Goal: Transaction & Acquisition: Download file/media

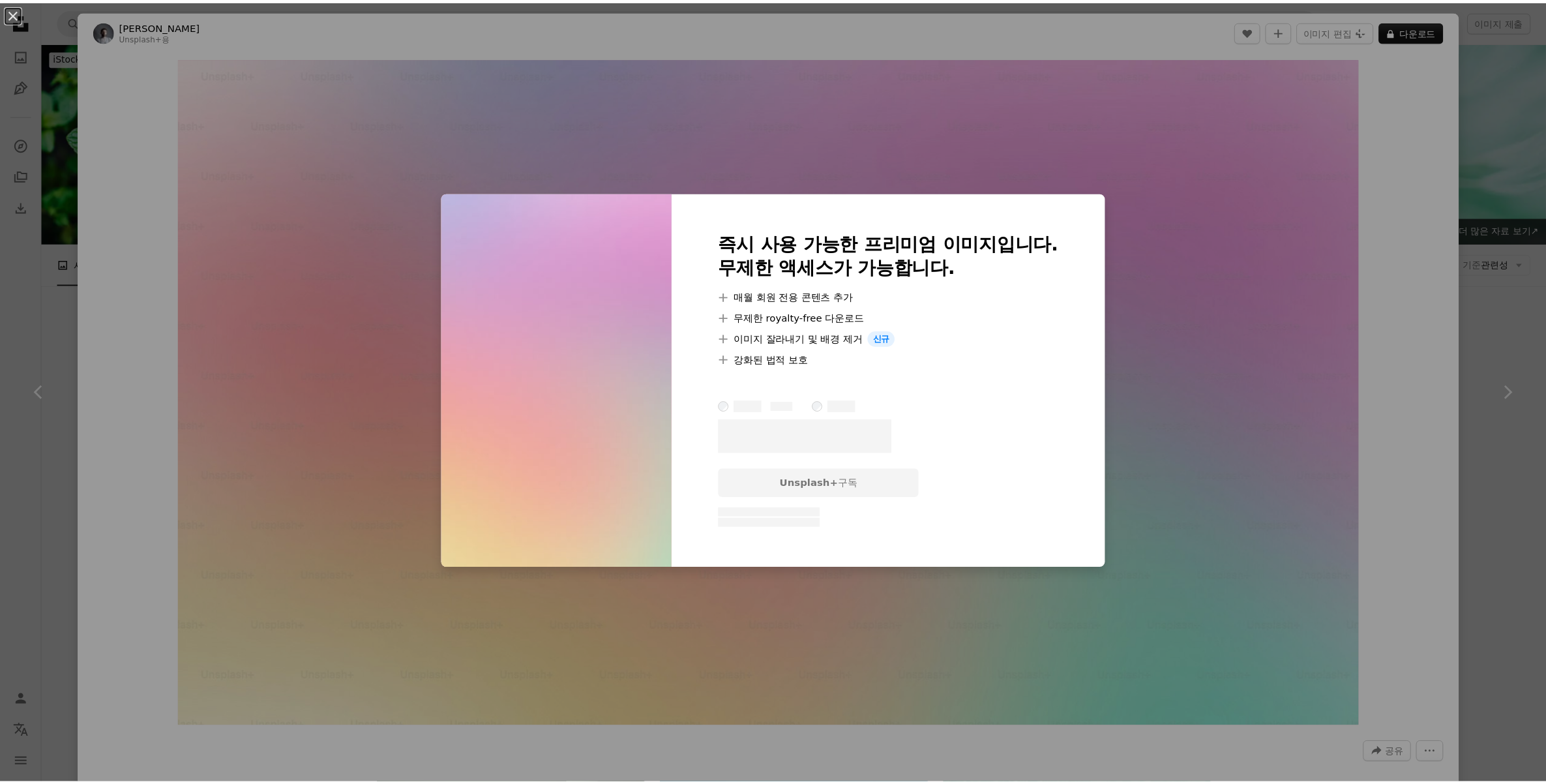
scroll to position [652, 0]
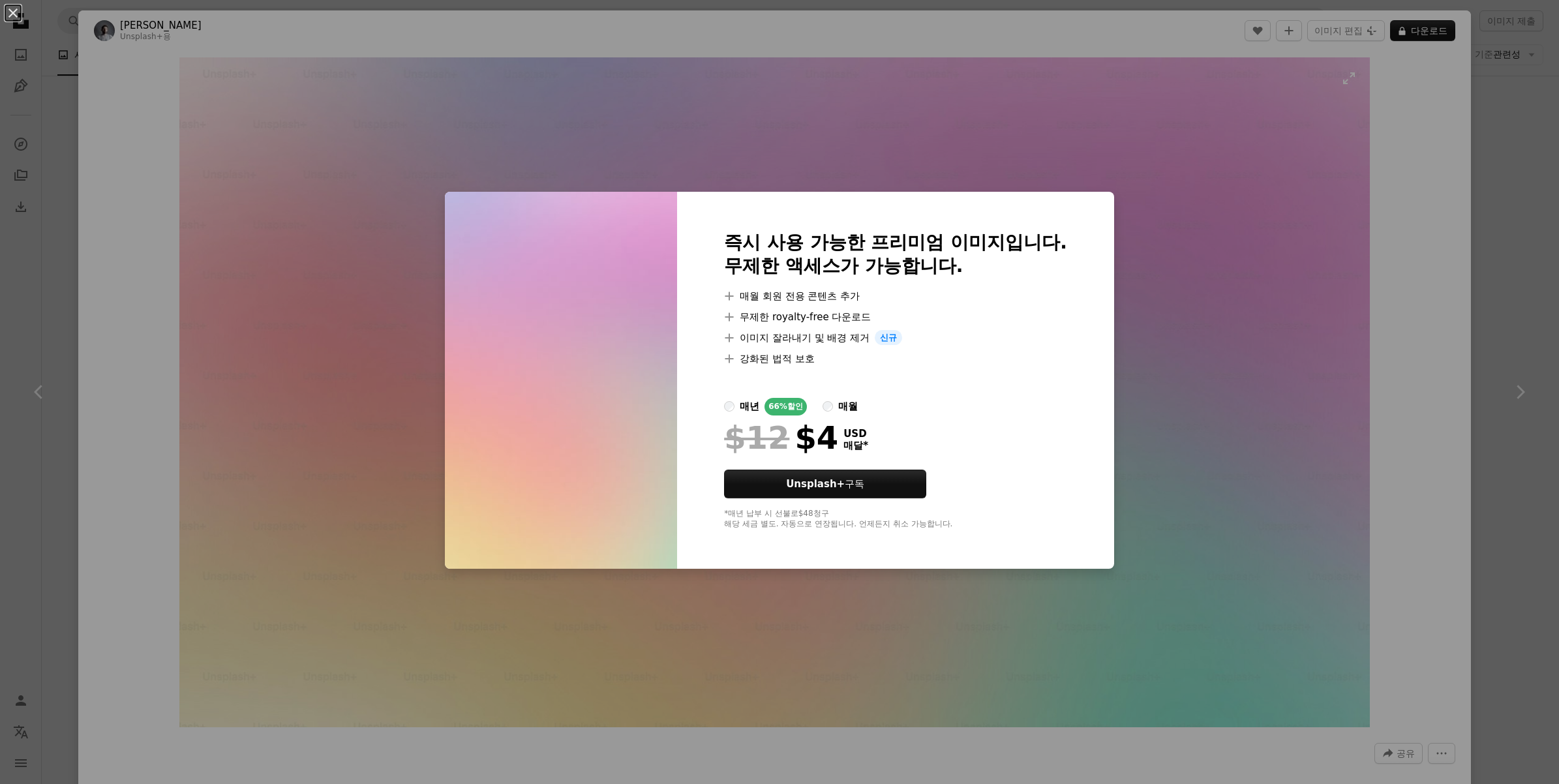
click at [1273, 388] on div "An X shape 즉시 사용 가능한 프리미엄 이미지입니다. 무제한 액세스가 가능합니다. A plus sign 매월 회원 전용 콘텐츠 추가 A…" at bounding box center [779, 392] width 1559 height 784
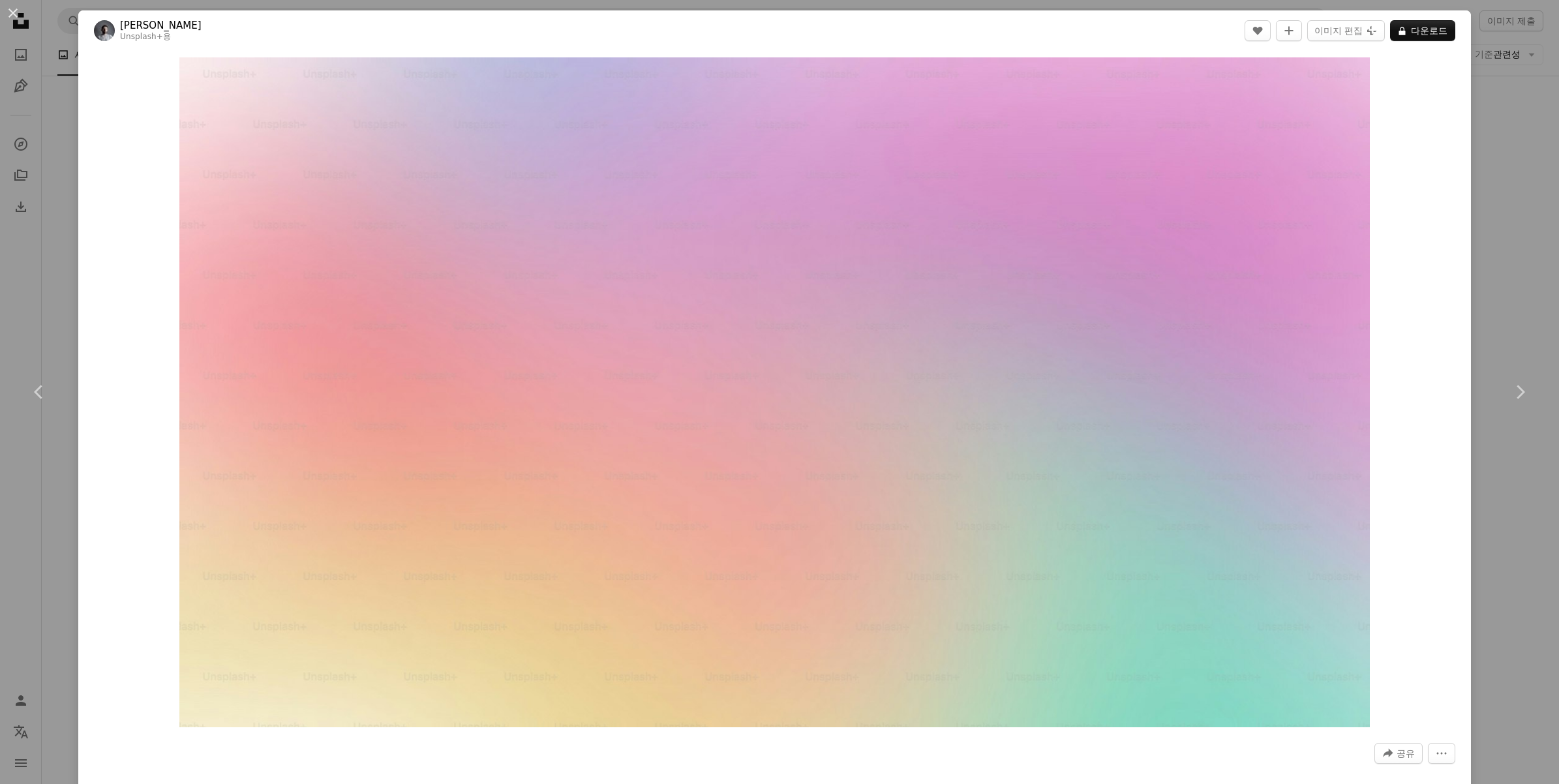
click at [1521, 100] on div "An X shape Chevron left Chevron right Yunus Tuğ Unsplash+ 용 A heart A plus sign…" at bounding box center [779, 392] width 1559 height 784
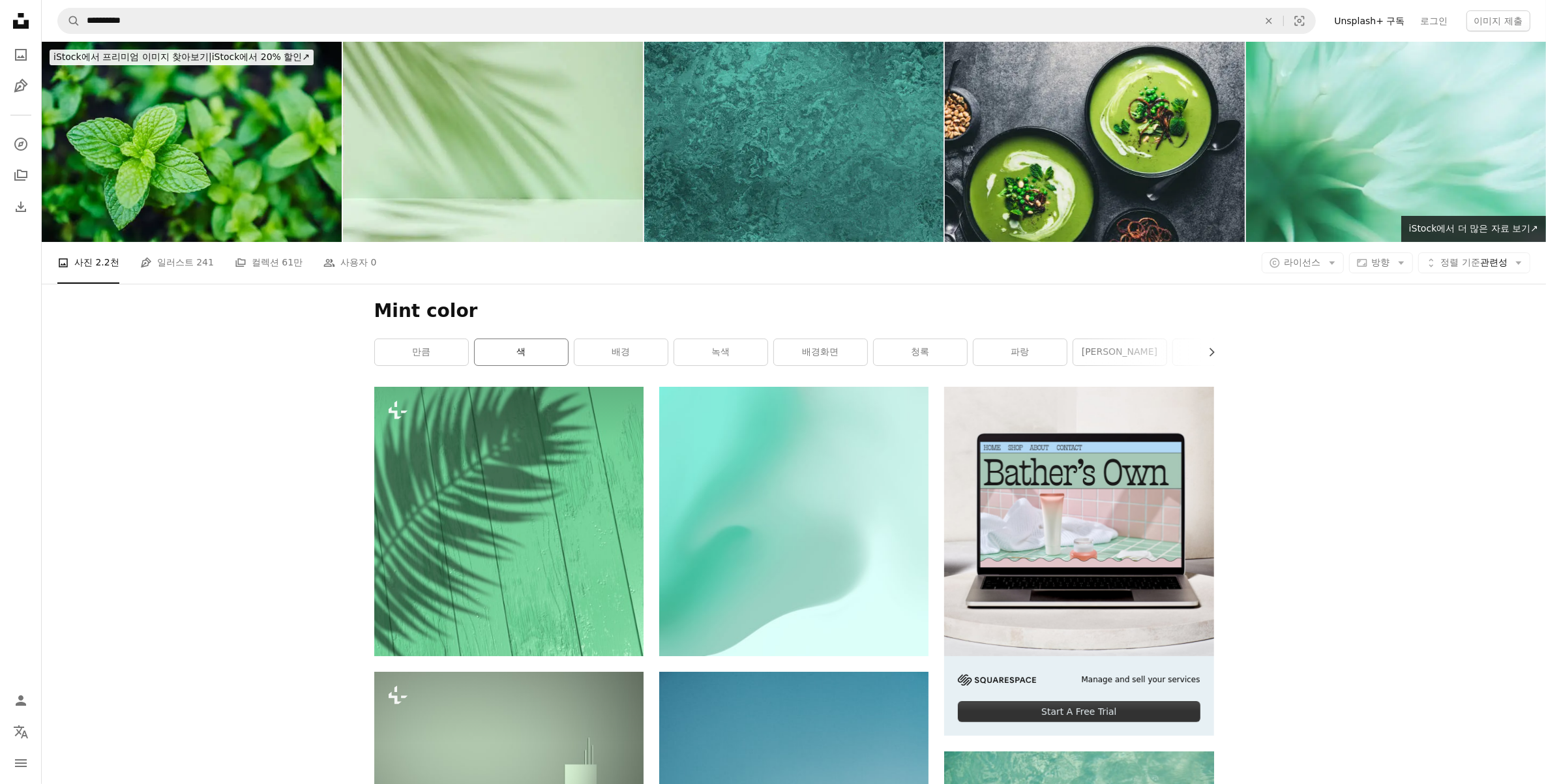
click at [535, 355] on link "색" at bounding box center [522, 352] width 94 height 26
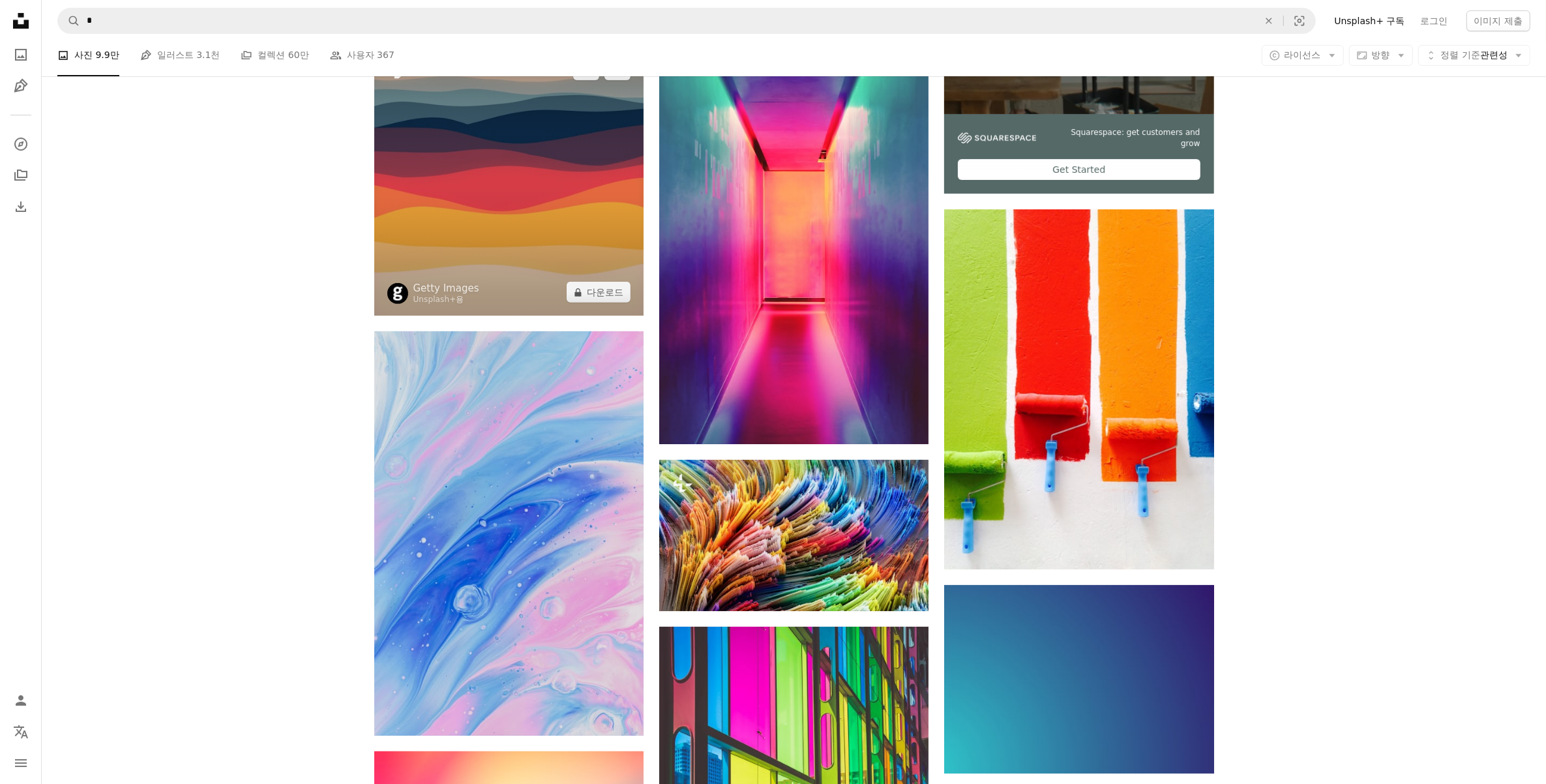
scroll to position [570, 0]
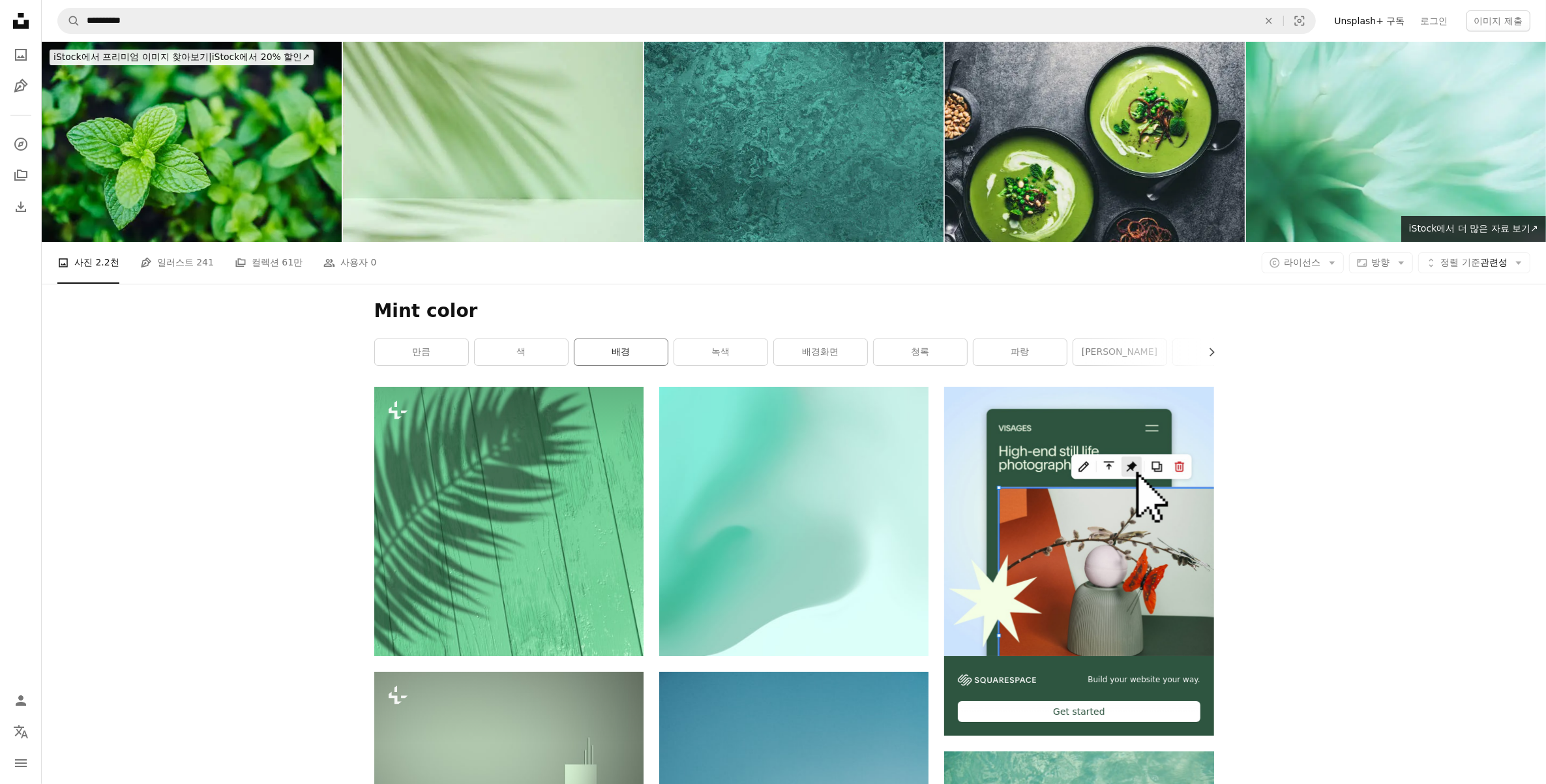
click at [634, 354] on link "배경" at bounding box center [622, 352] width 94 height 26
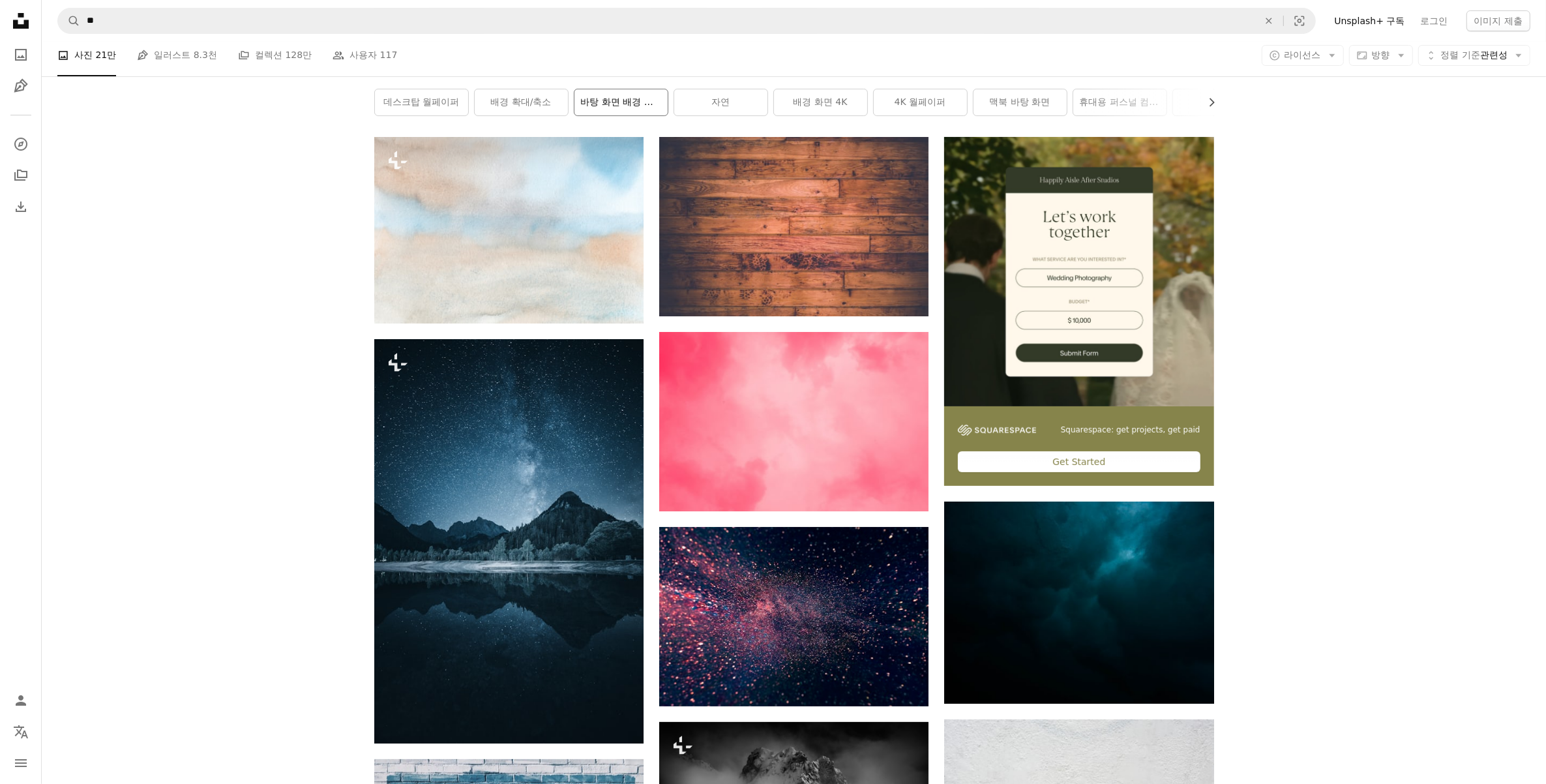
scroll to position [408, 0]
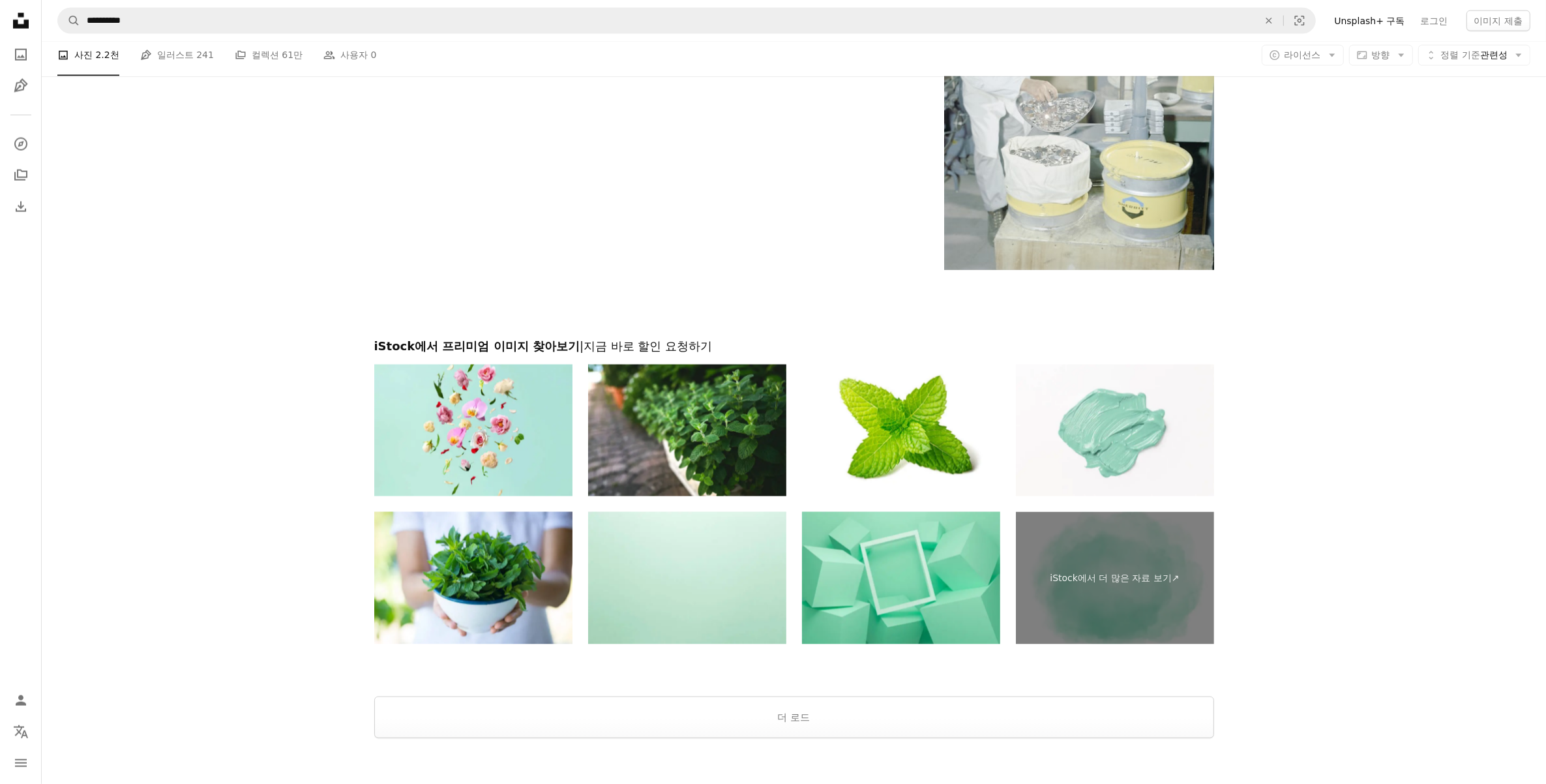
scroll to position [2446, 0]
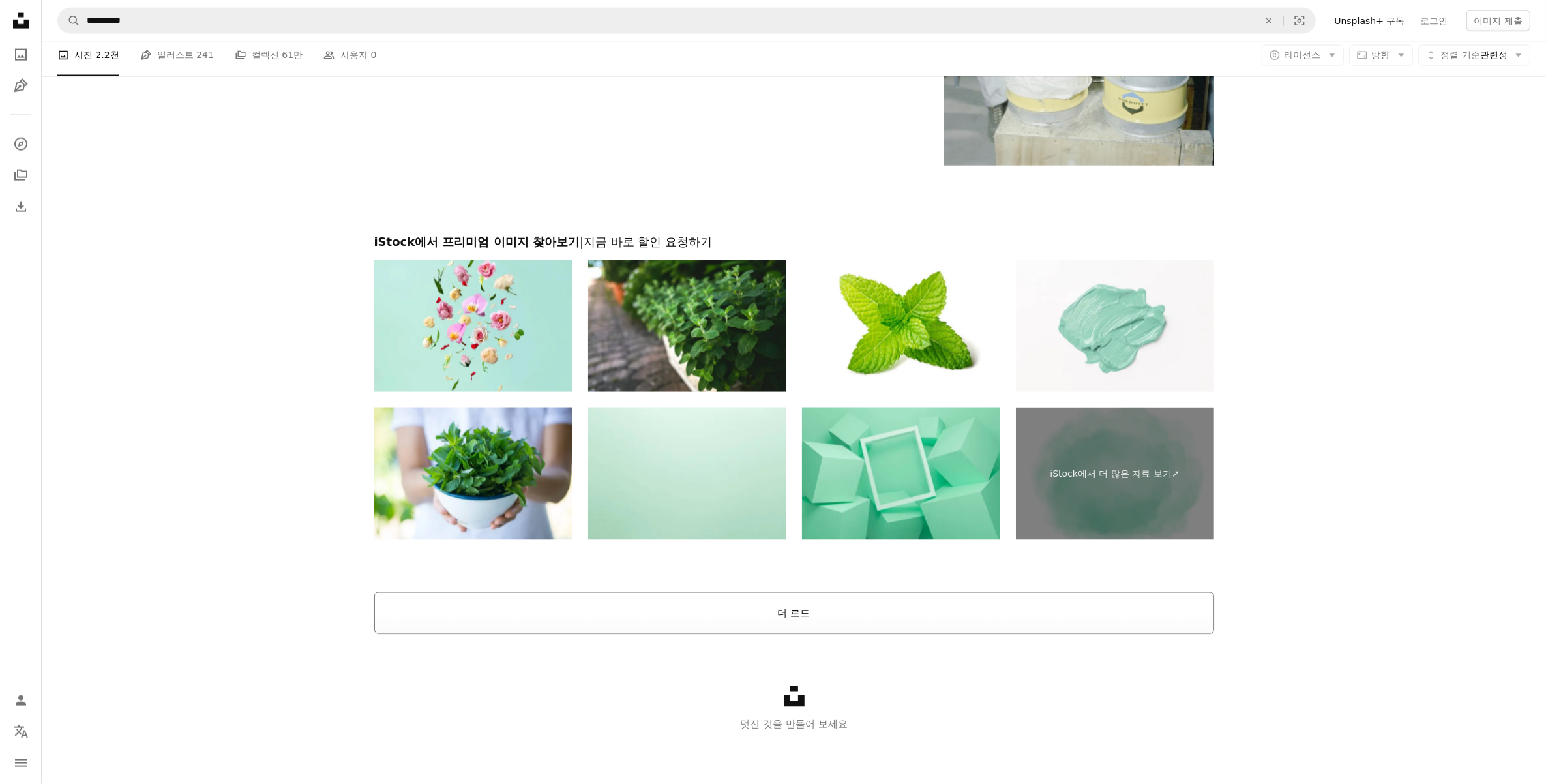
click at [866, 621] on button "더 로드" at bounding box center [794, 613] width 840 height 42
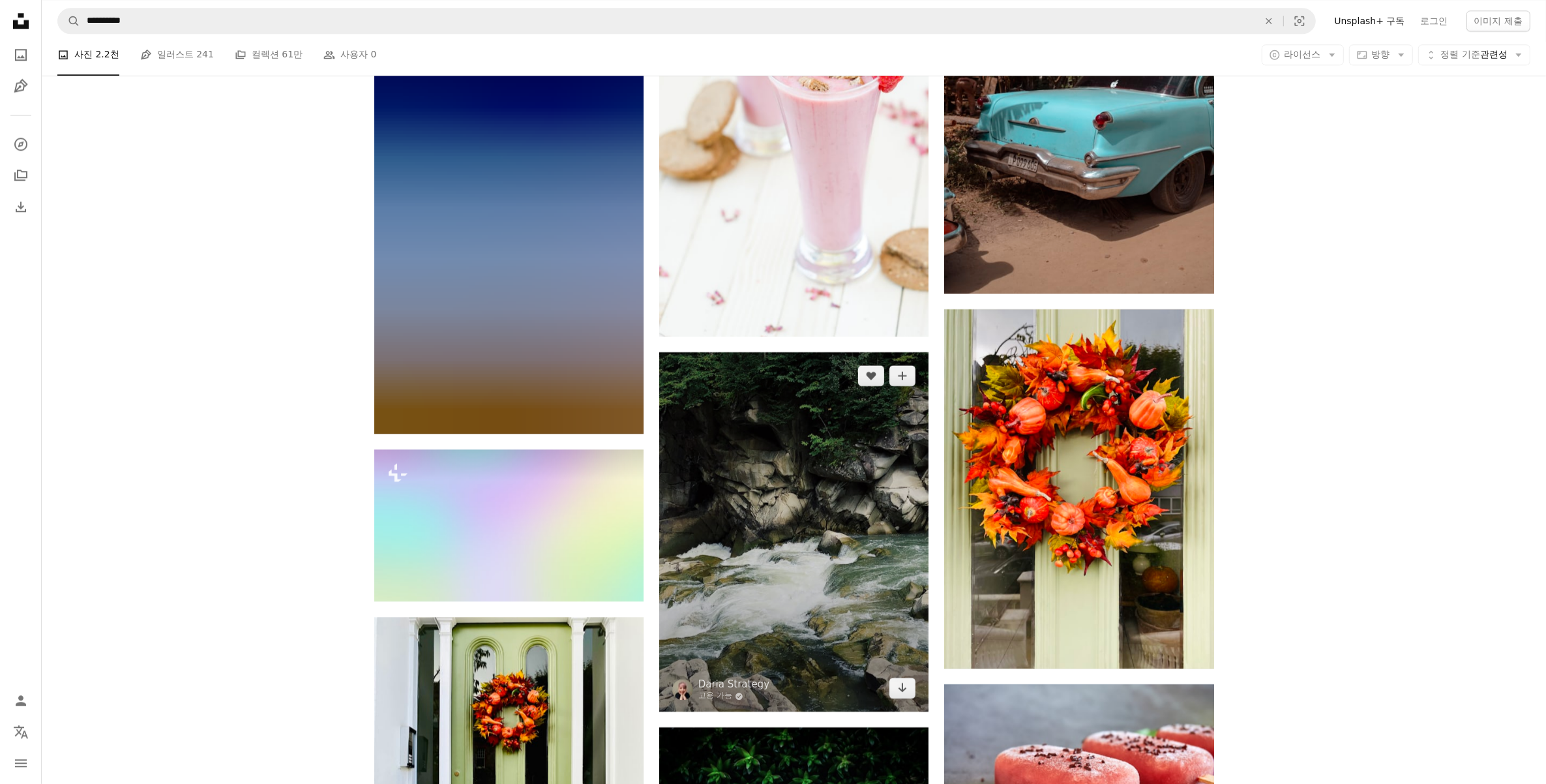
scroll to position [4564, 0]
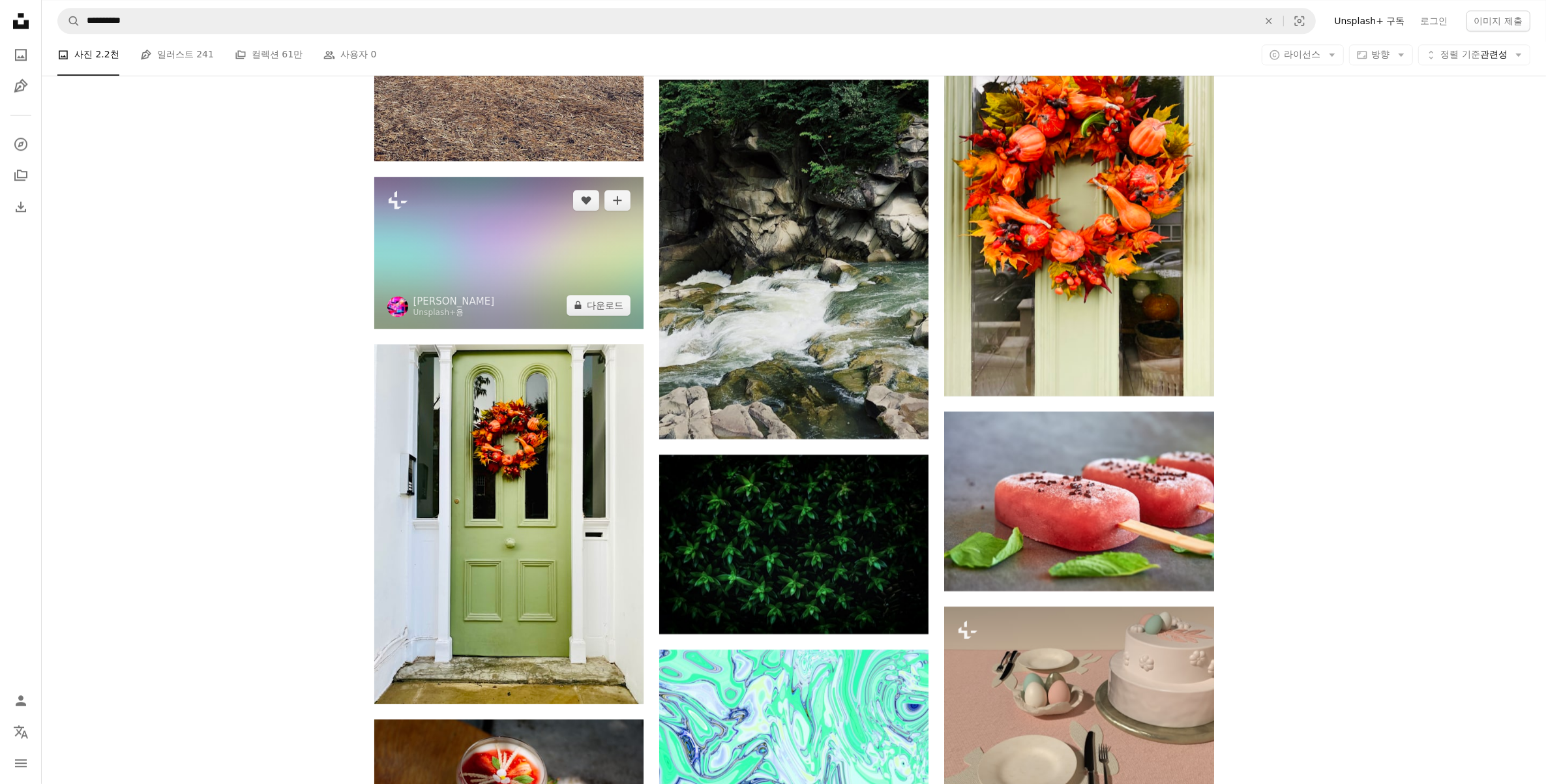
click at [591, 271] on img at bounding box center [509, 252] width 269 height 151
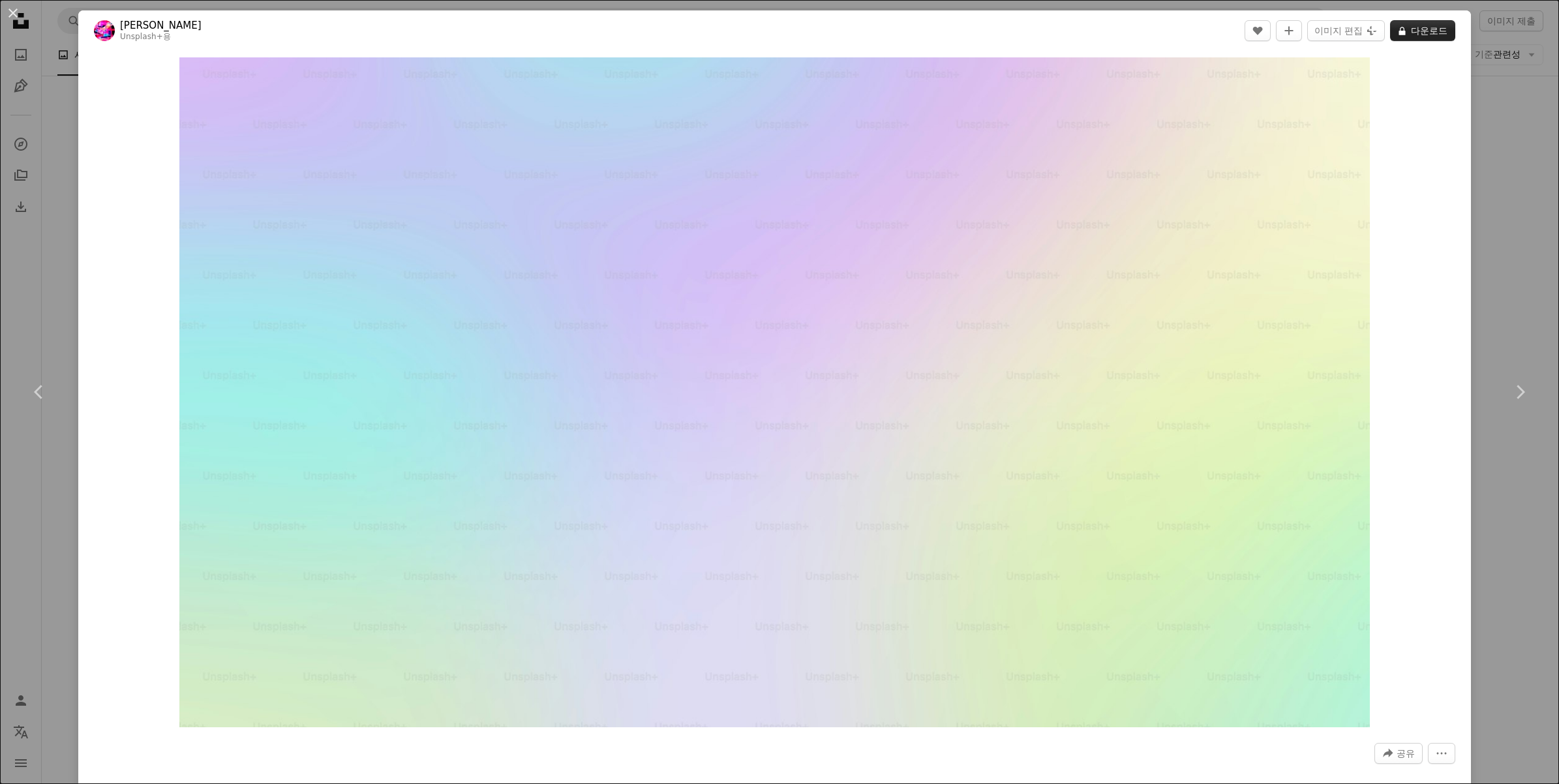
drag, startPoint x: 610, startPoint y: 296, endPoint x: 1394, endPoint y: 29, distance: 828.2
click at [1394, 29] on button "A lock 다운로드" at bounding box center [1422, 30] width 65 height 21
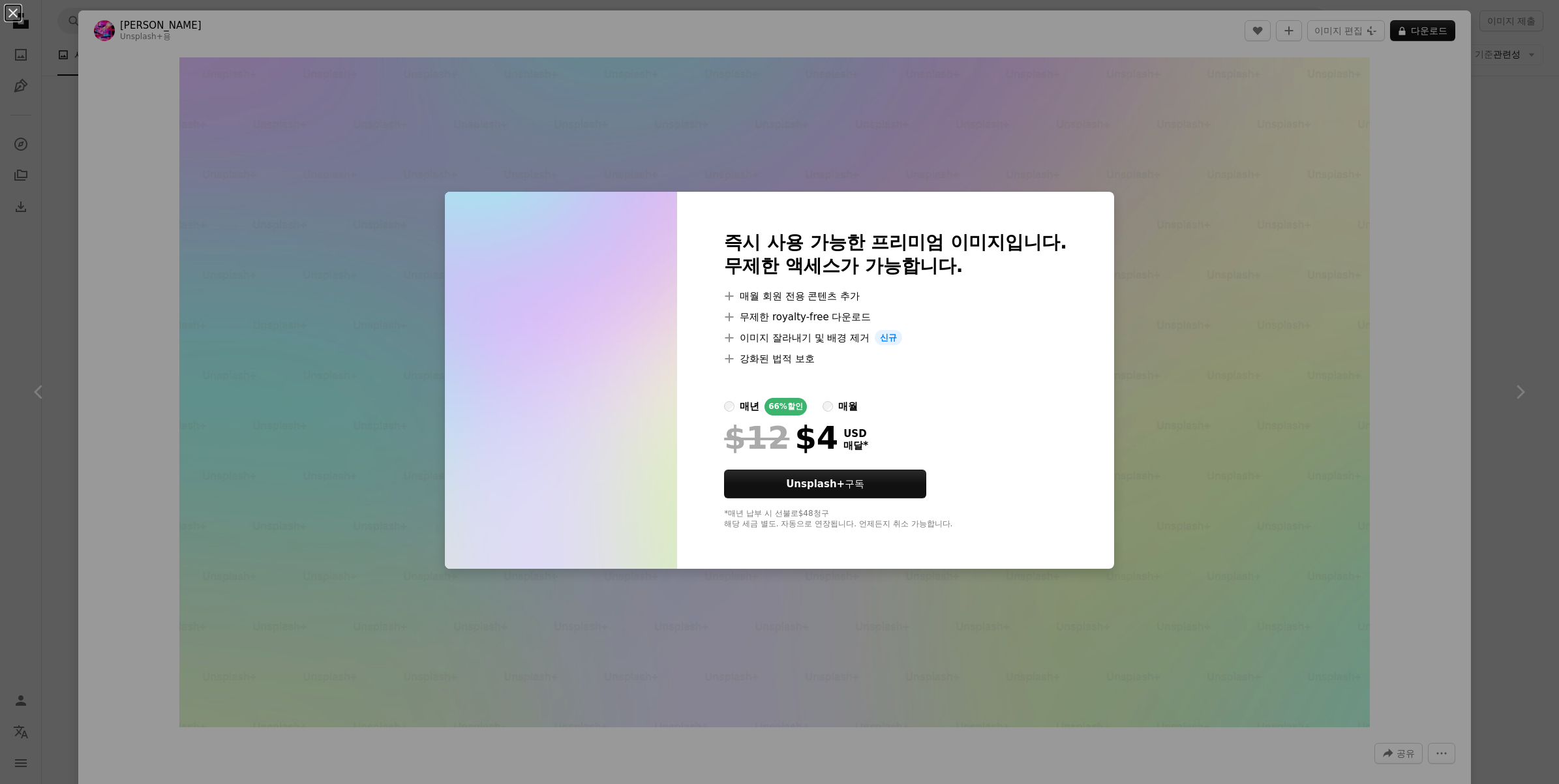
click at [1264, 219] on div "An X shape 즉시 사용 가능한 프리미엄 이미지입니다. 무제한 액세스가 가능합니다. A plus sign 매월 회원 전용 콘텐츠 추가 A…" at bounding box center [779, 392] width 1559 height 784
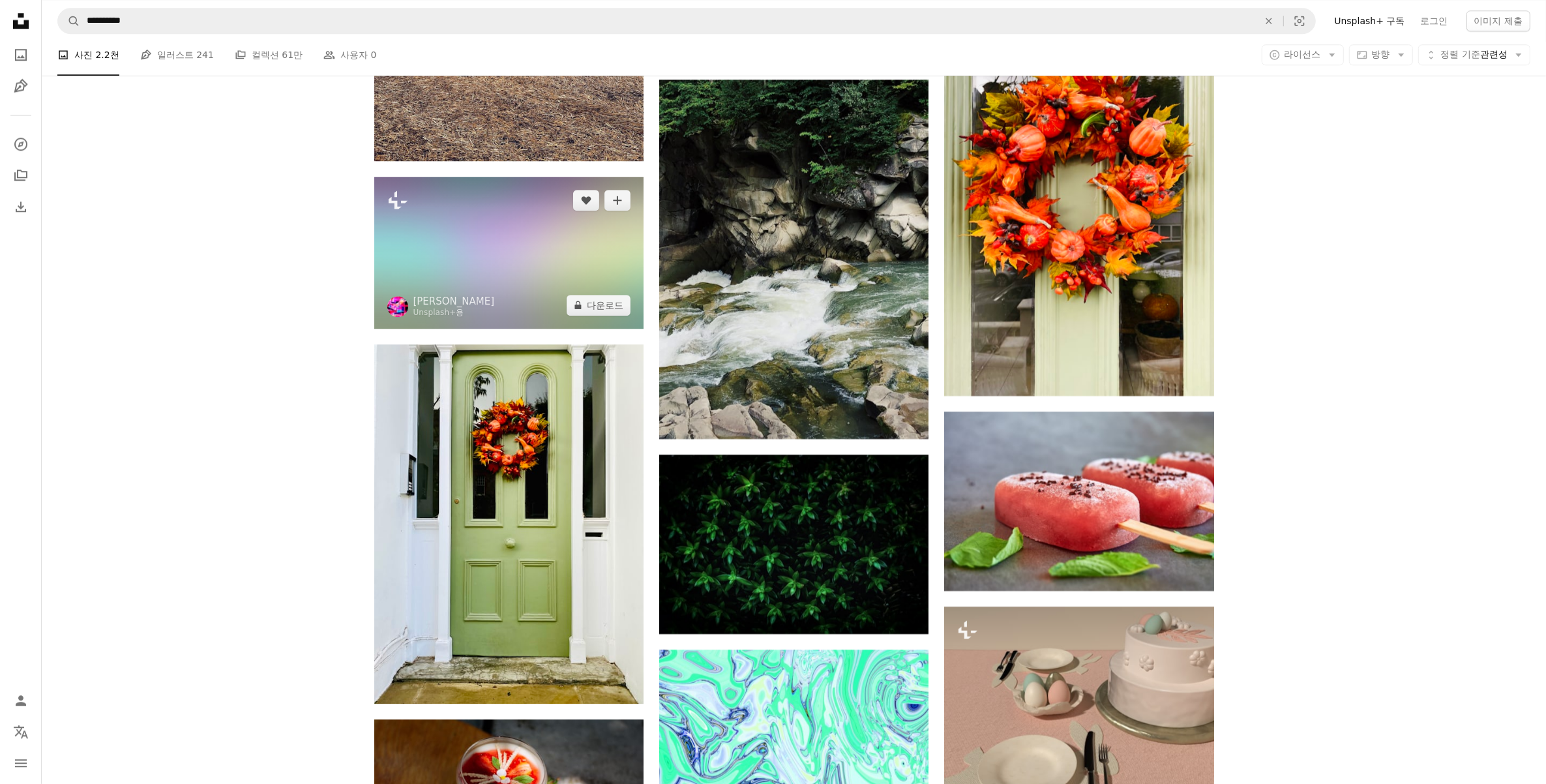
click at [500, 310] on img at bounding box center [509, 252] width 269 height 151
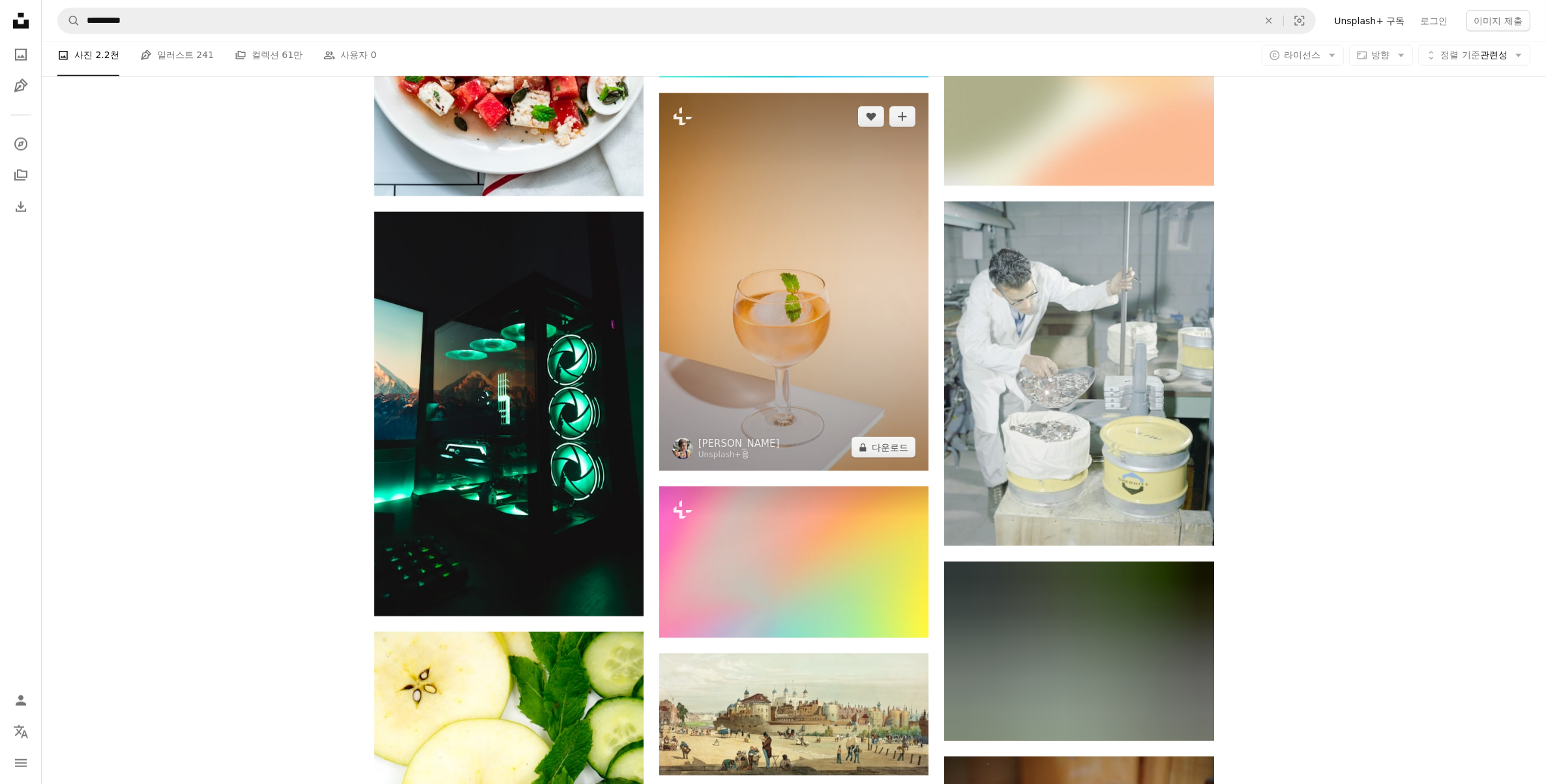
scroll to position [2038, 0]
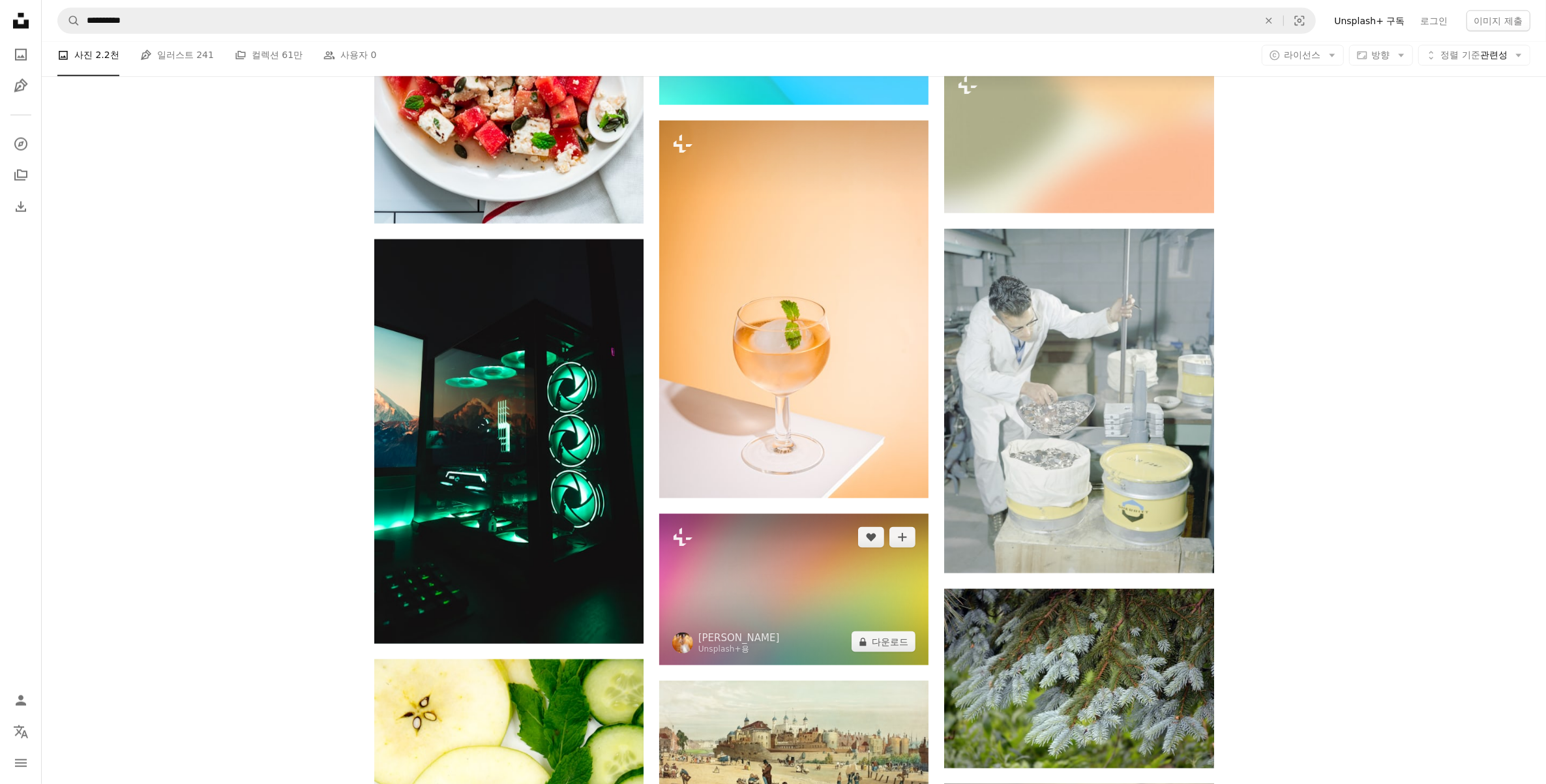
click at [855, 603] on img at bounding box center [794, 589] width 269 height 151
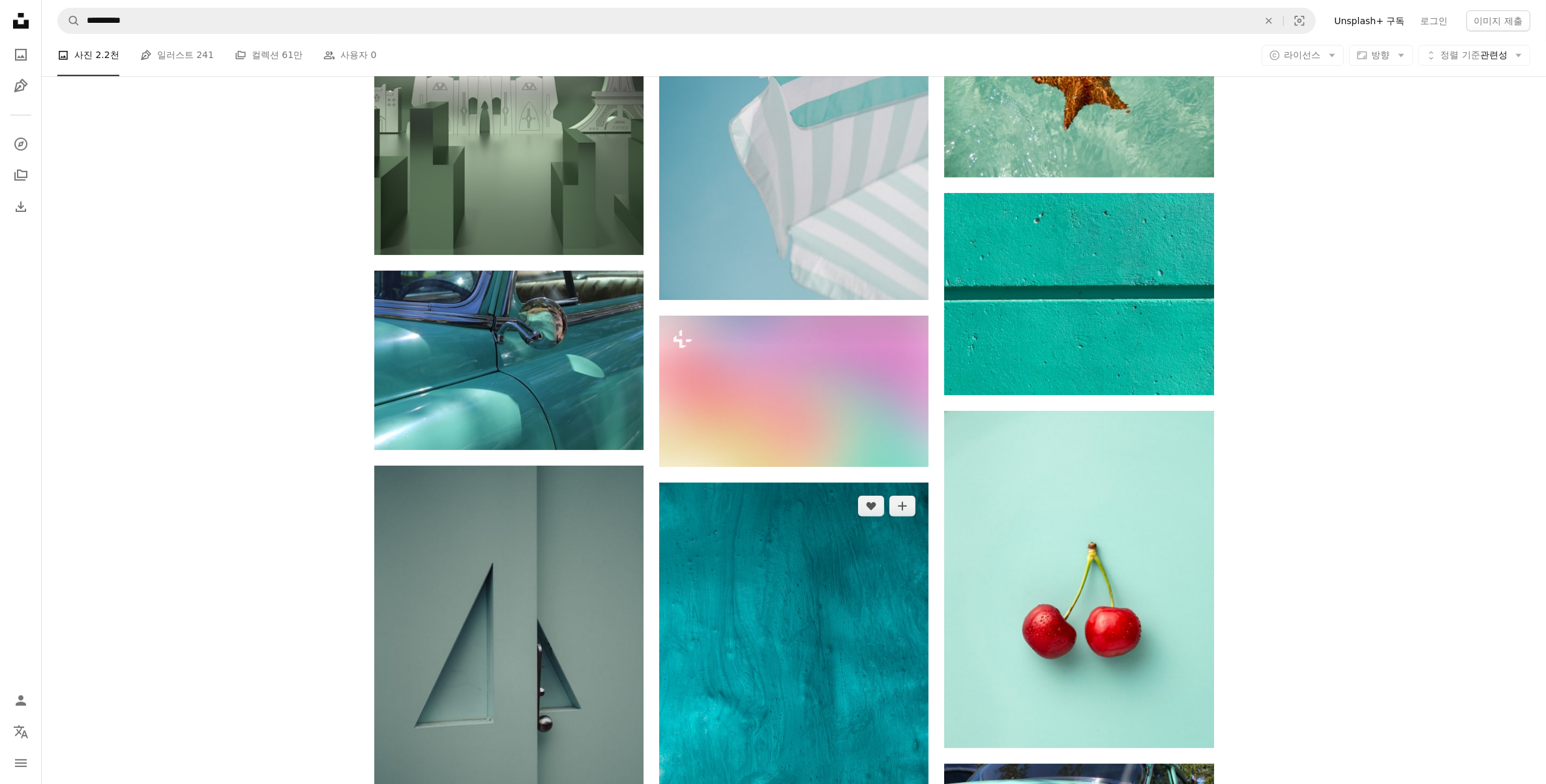
scroll to position [408, 0]
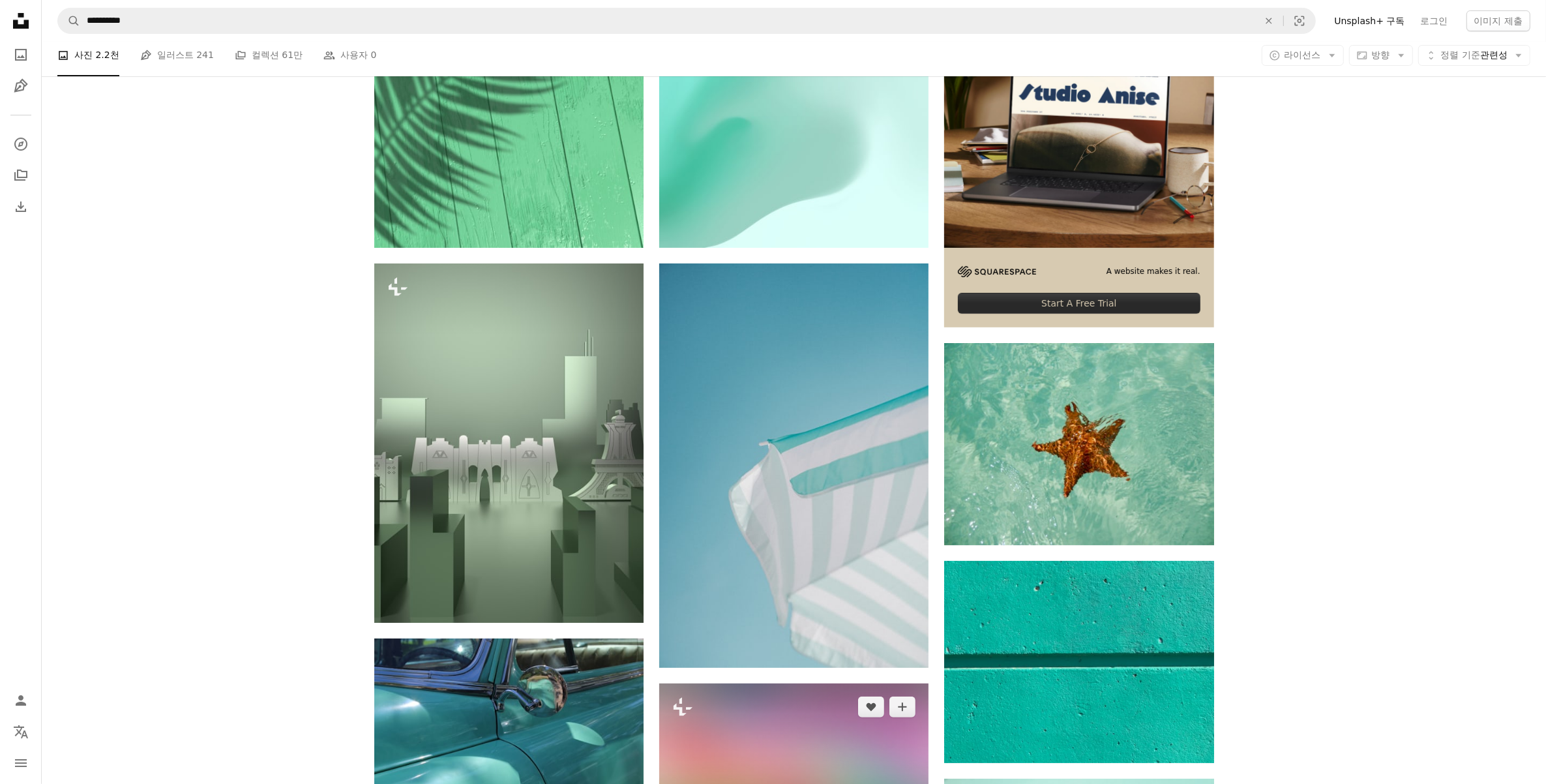
click at [814, 750] on img at bounding box center [794, 759] width 269 height 151
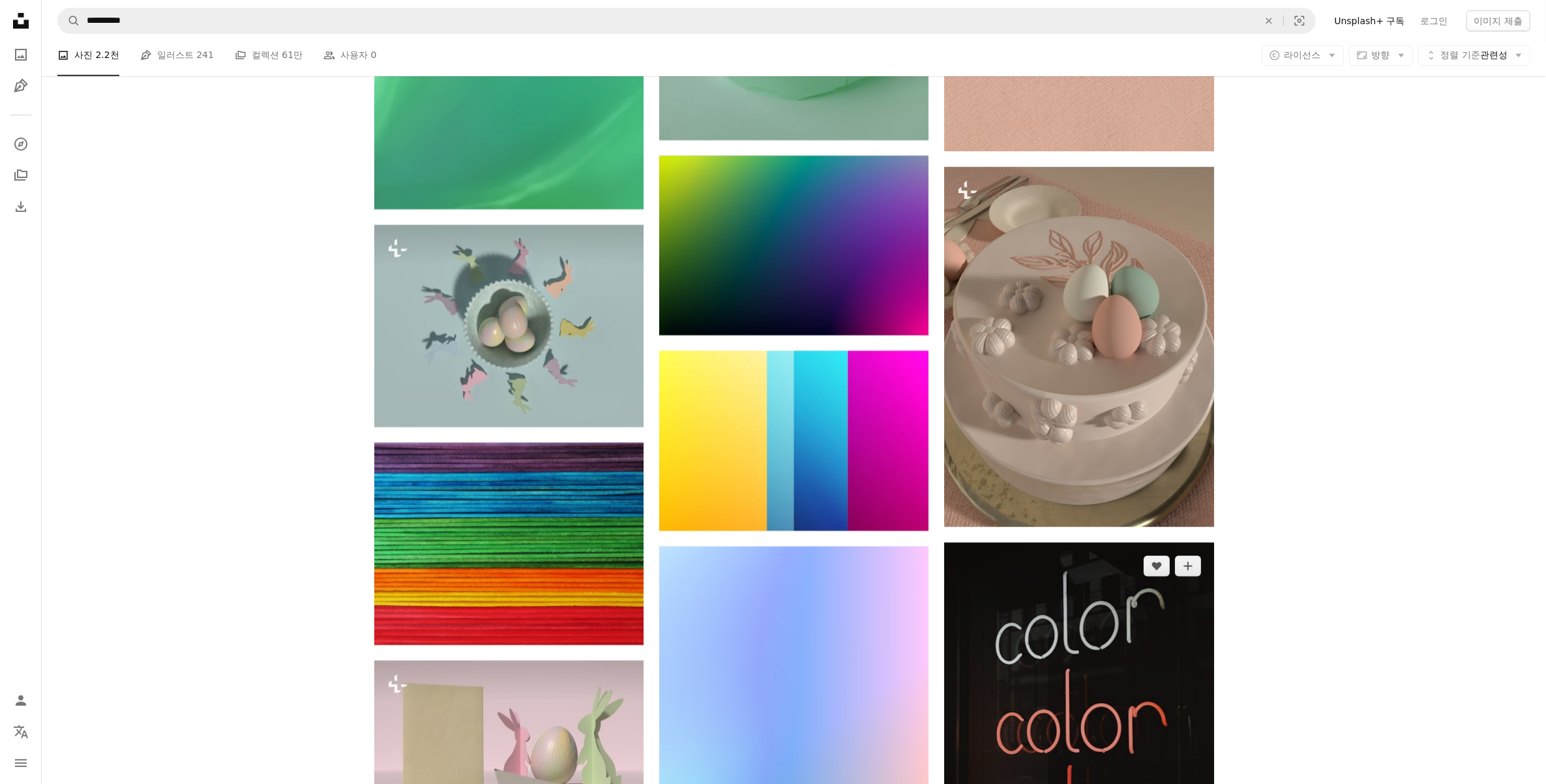
scroll to position [7580, 0]
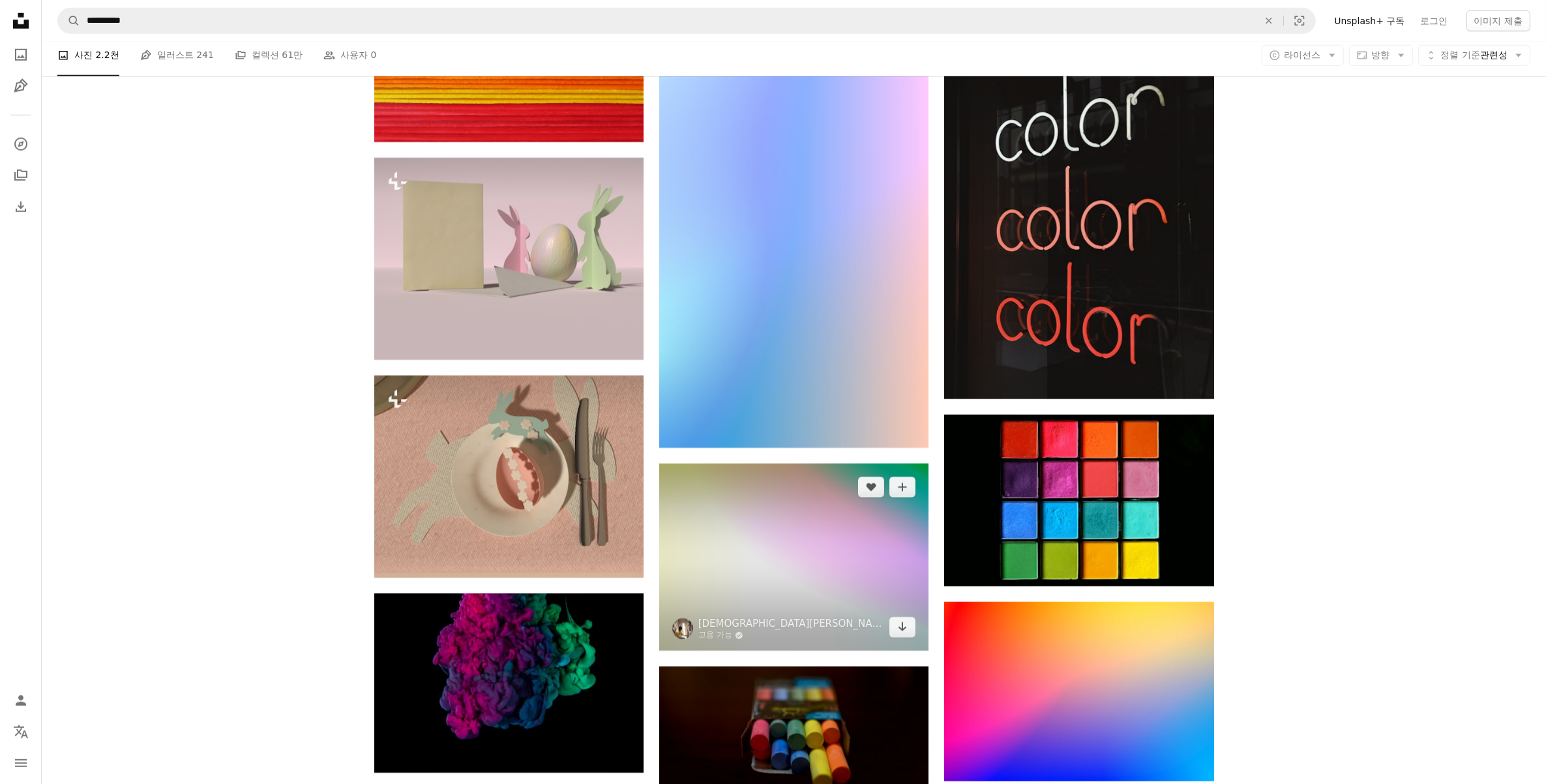
click at [774, 541] on img at bounding box center [794, 557] width 269 height 188
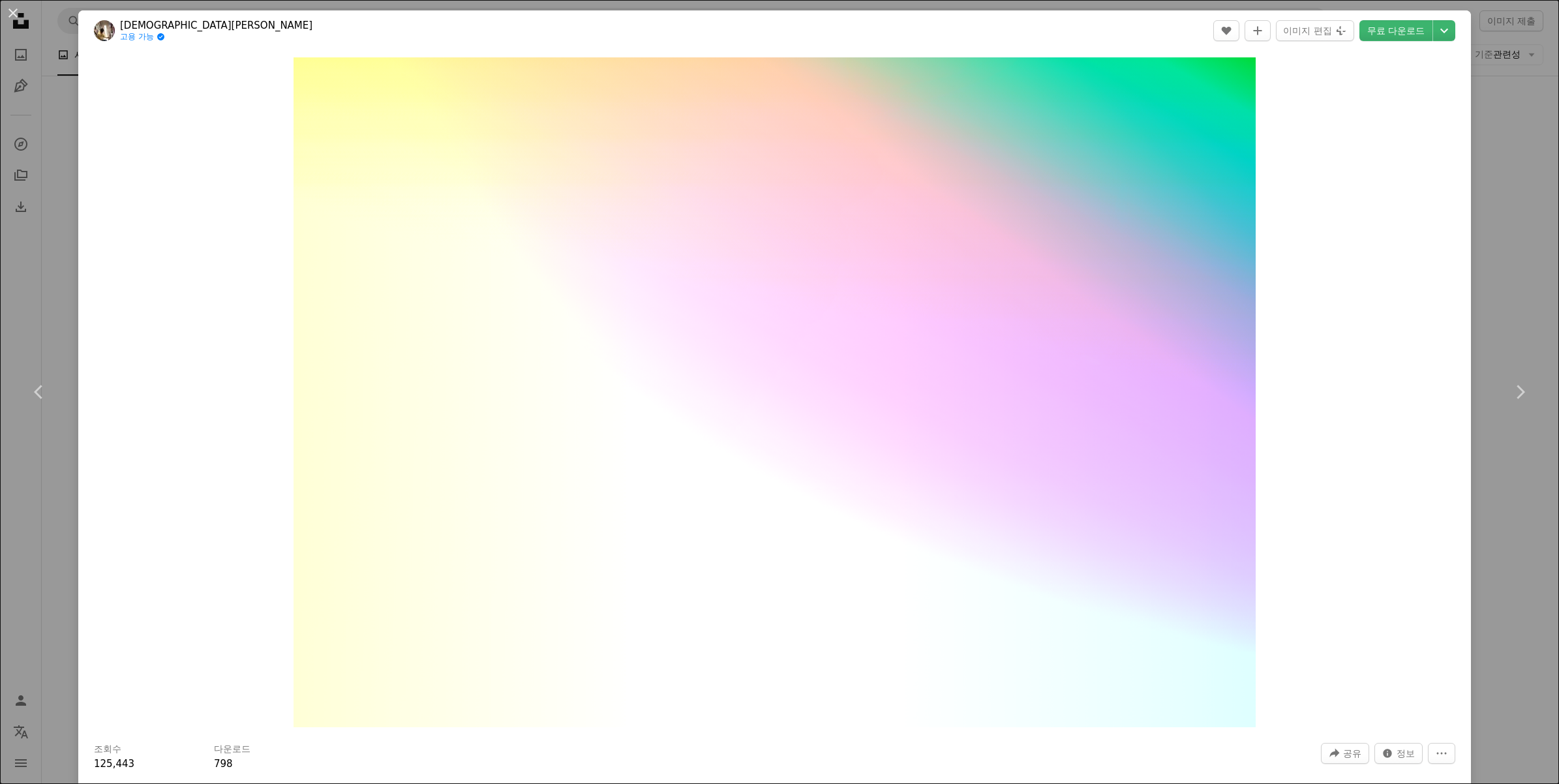
click at [1468, 545] on div "An X shape Chevron left Chevron right [PERSON_NAME] 고용 가능 A checkmark inside of…" at bounding box center [779, 392] width 1559 height 784
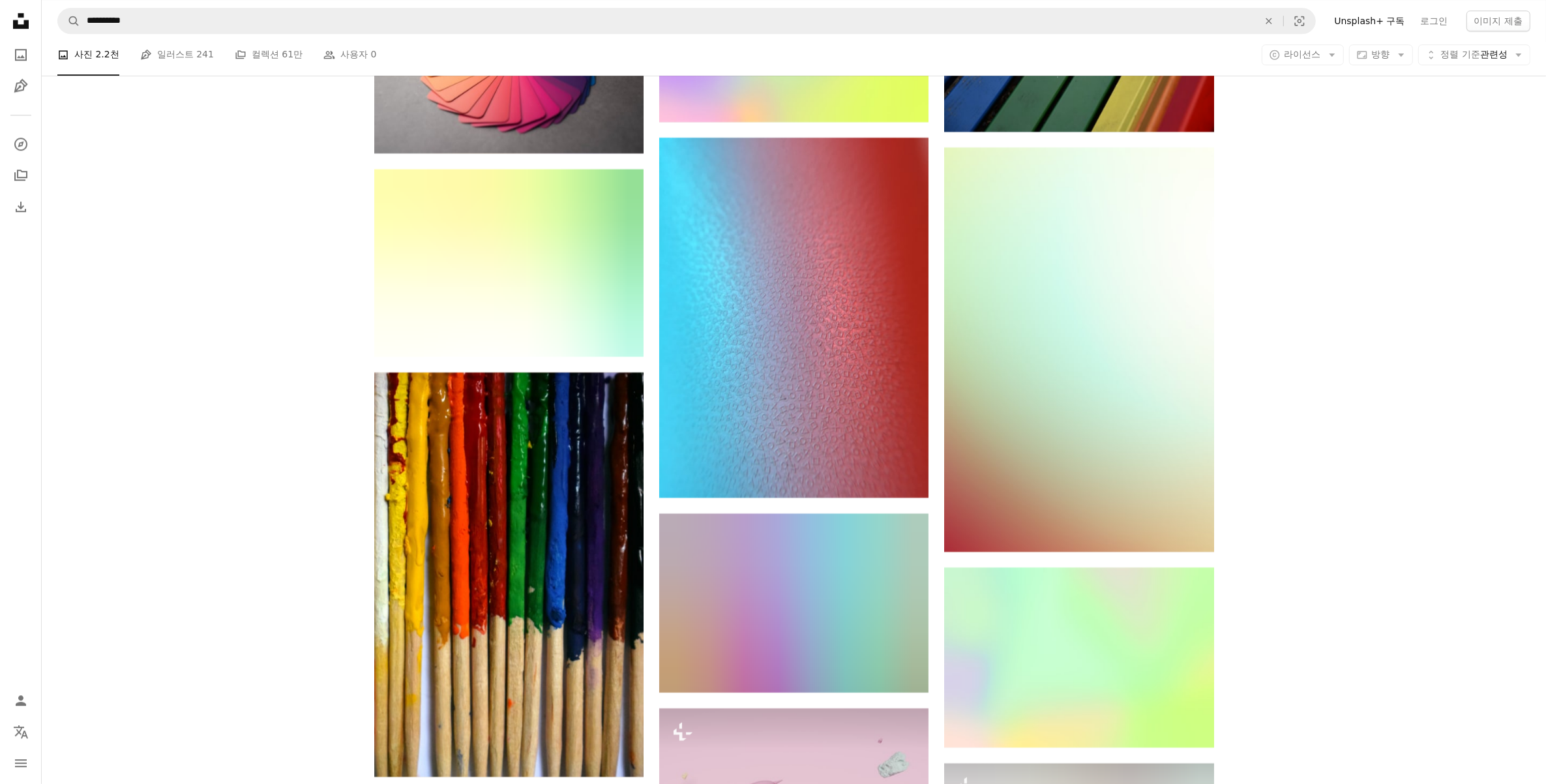
scroll to position [10840, 0]
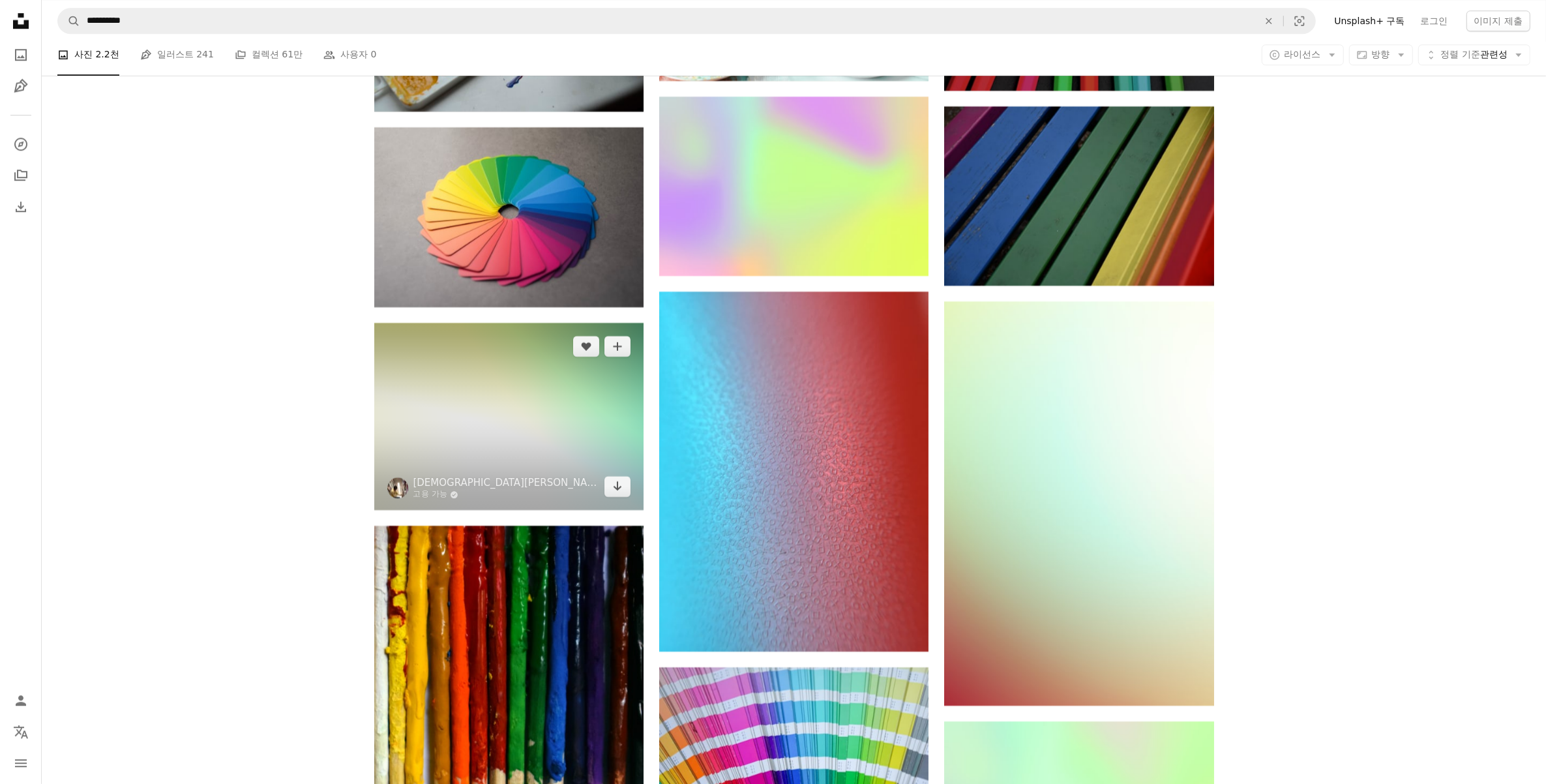
click at [467, 445] on img at bounding box center [509, 416] width 269 height 188
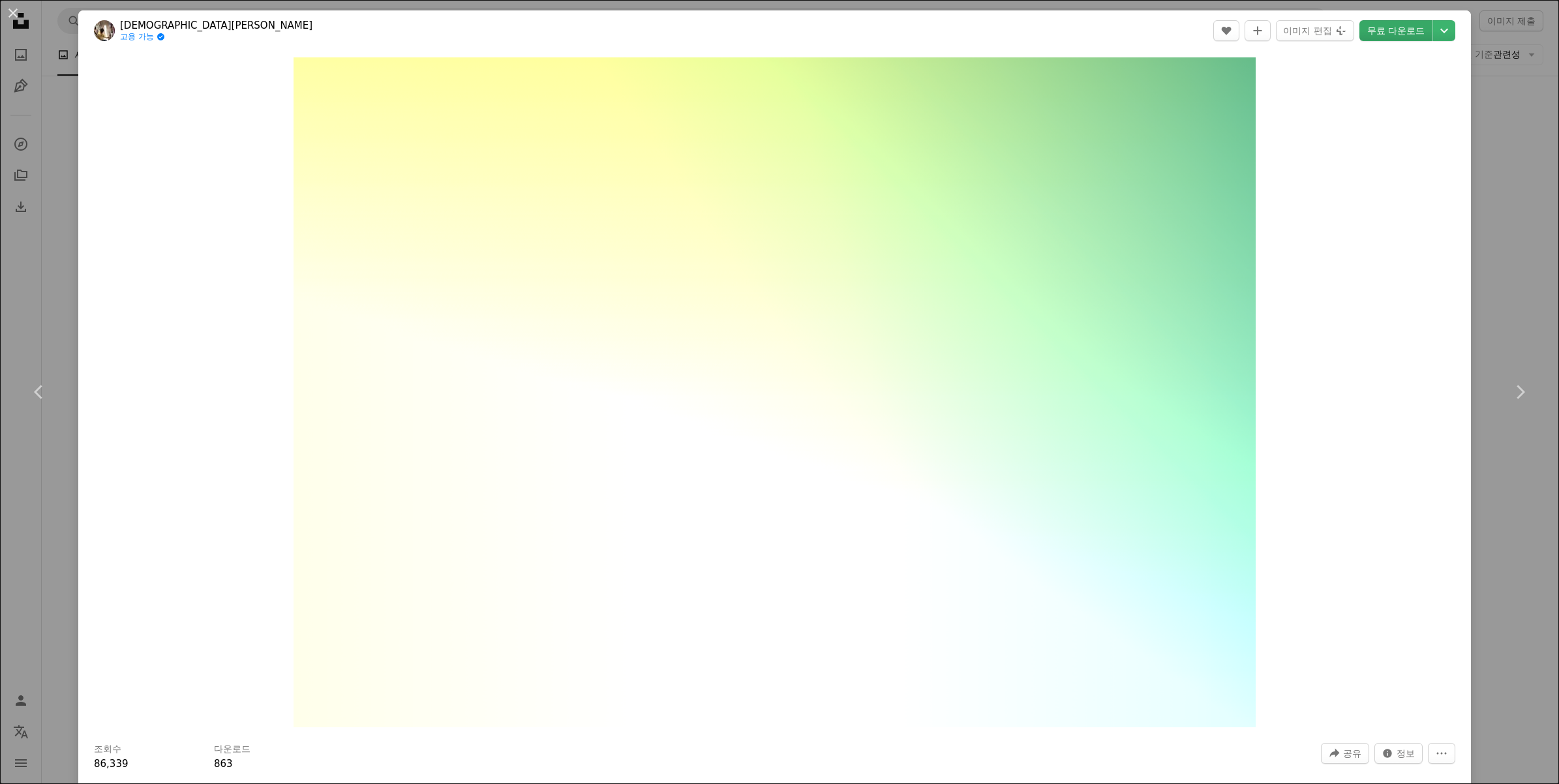
click at [1391, 27] on link "무료 다운로드" at bounding box center [1396, 30] width 73 height 21
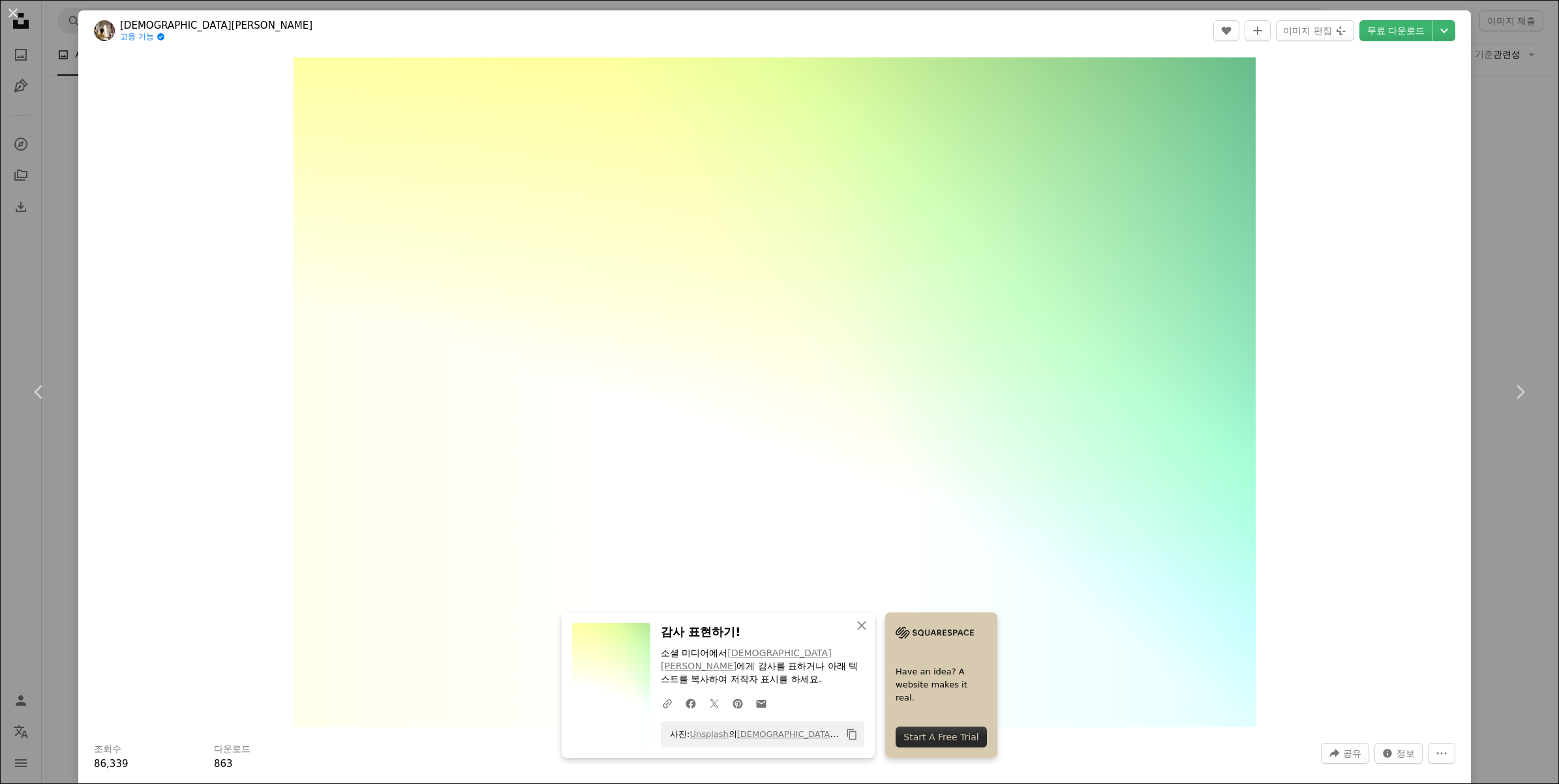
click at [1510, 464] on div "An X shape Chevron left Chevron right An X shape 닫기 감사 표현하기! 소셜 미디어에서 [PERSON_N…" at bounding box center [779, 392] width 1559 height 784
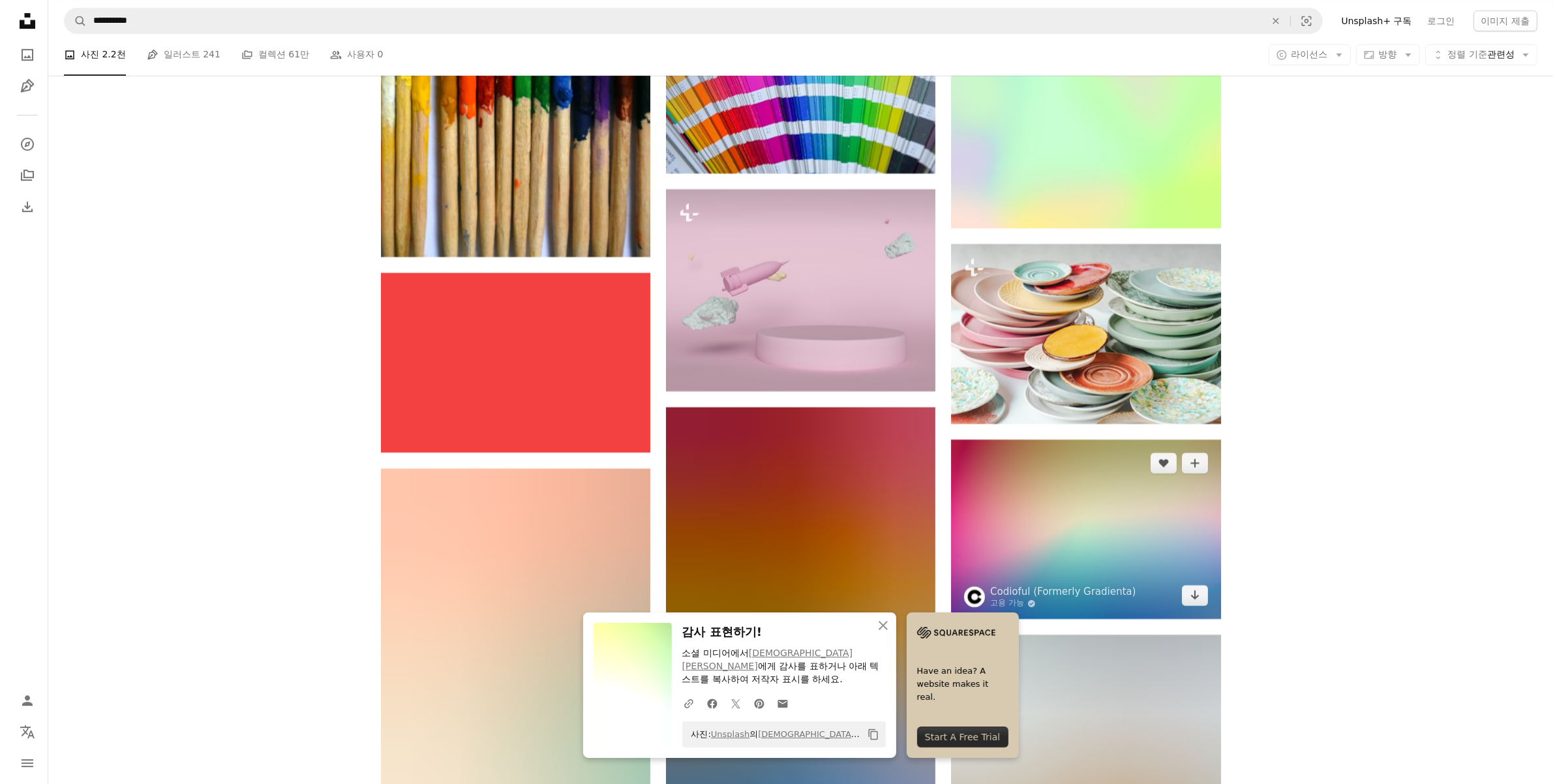
scroll to position [11329, 0]
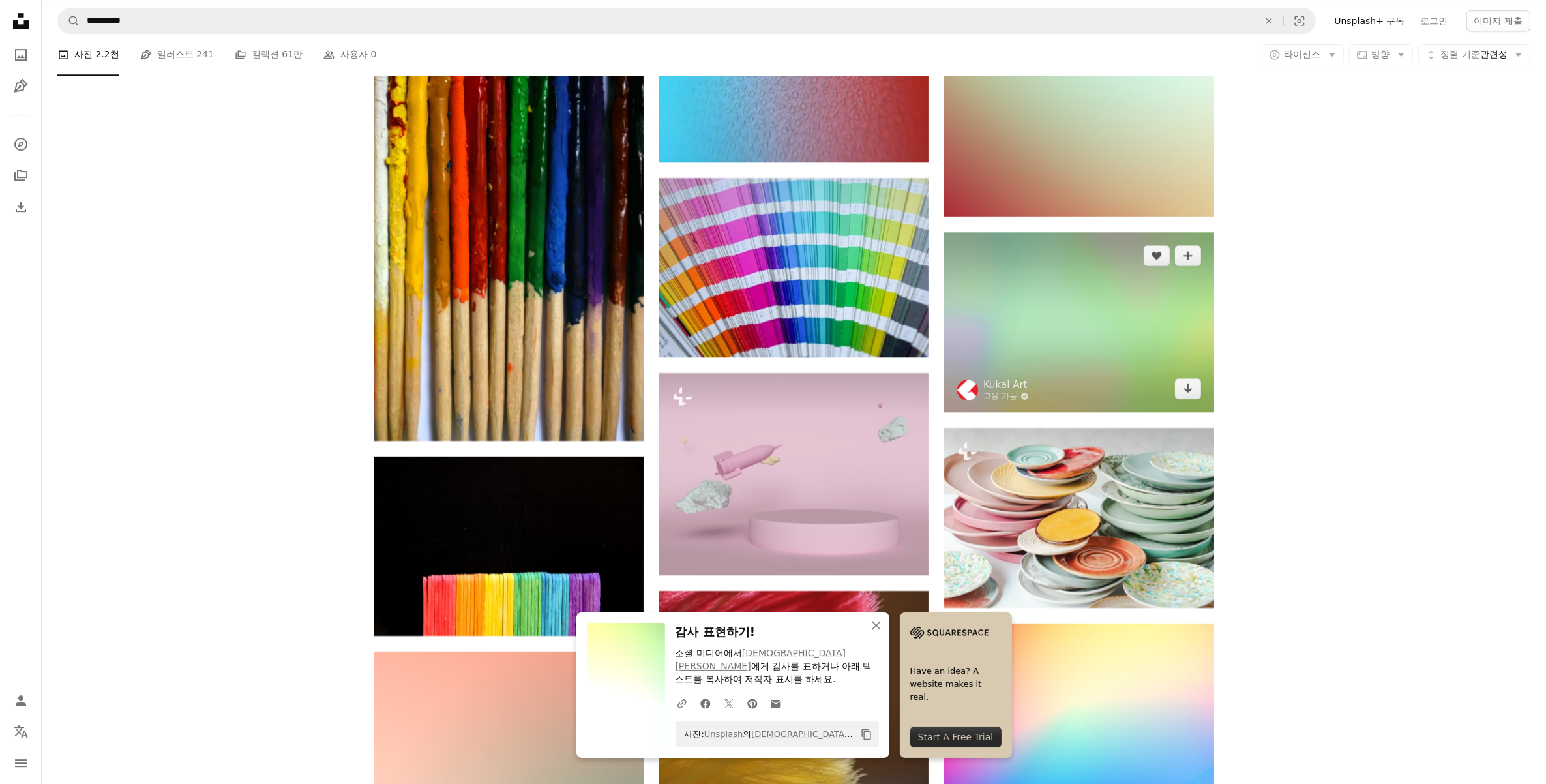
click at [1127, 354] on img at bounding box center [1079, 322] width 269 height 179
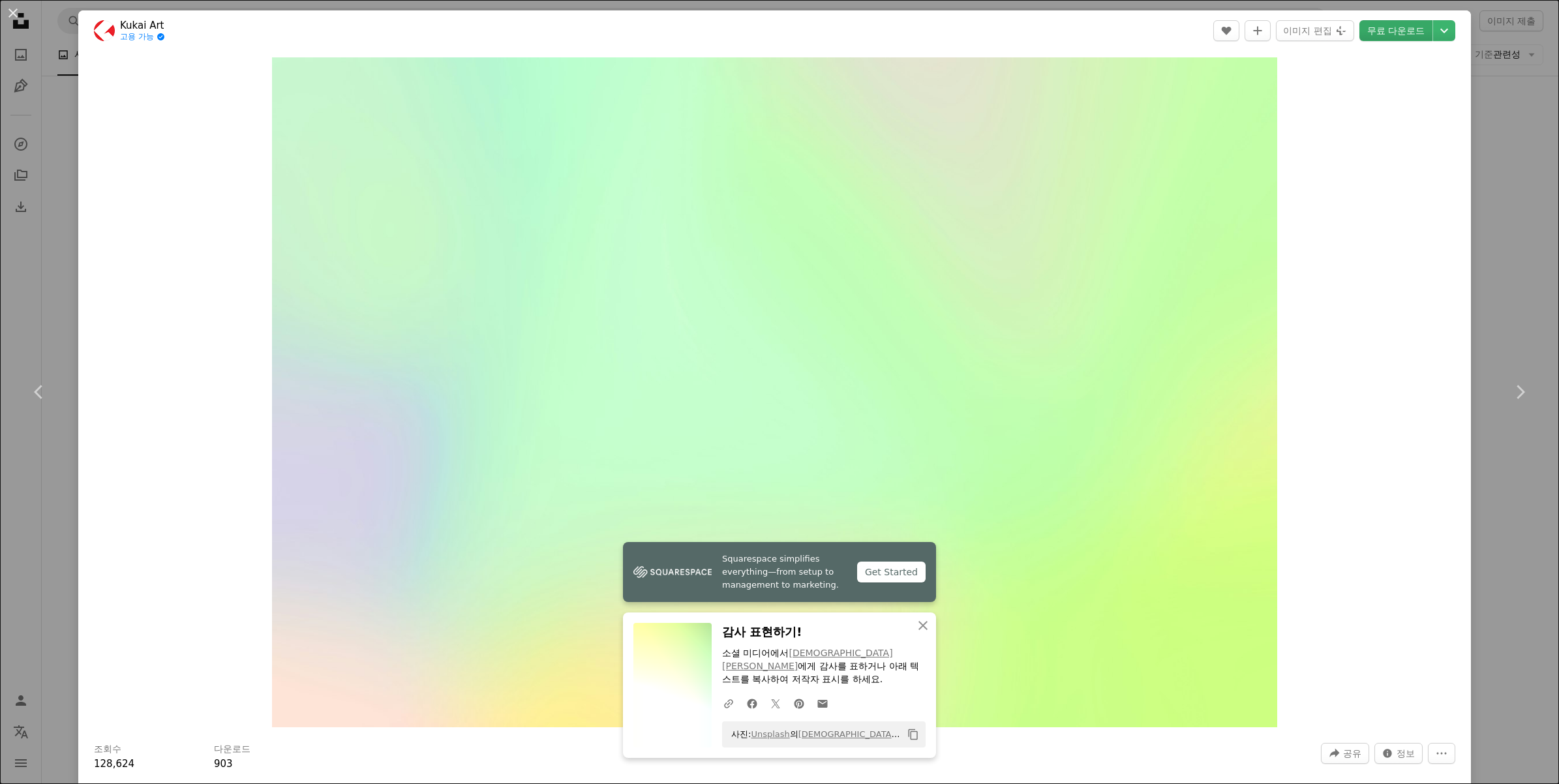
click at [1394, 23] on link "무료 다운로드" at bounding box center [1396, 30] width 73 height 21
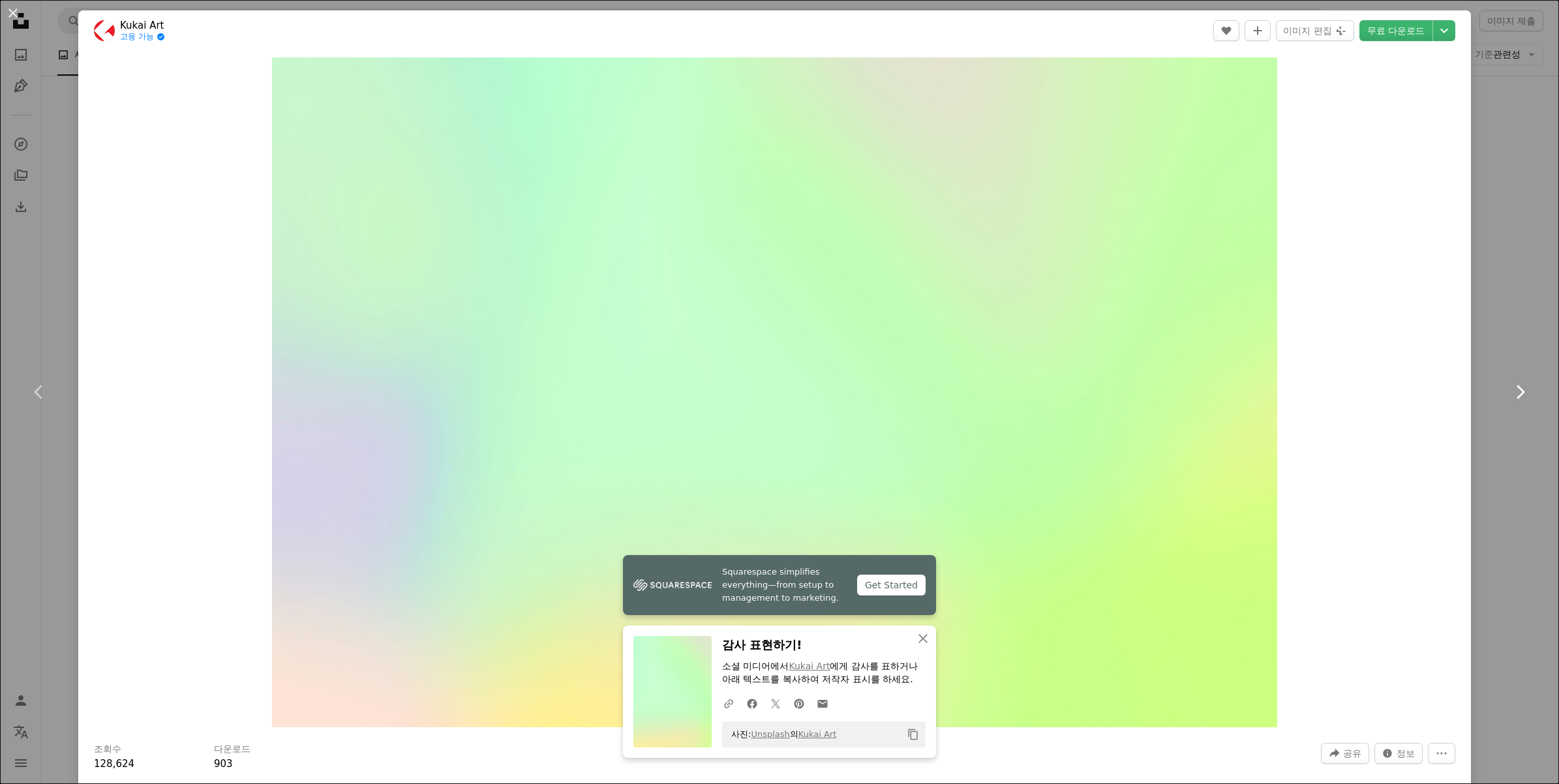
click at [1481, 344] on link "Chevron right" at bounding box center [1519, 392] width 78 height 125
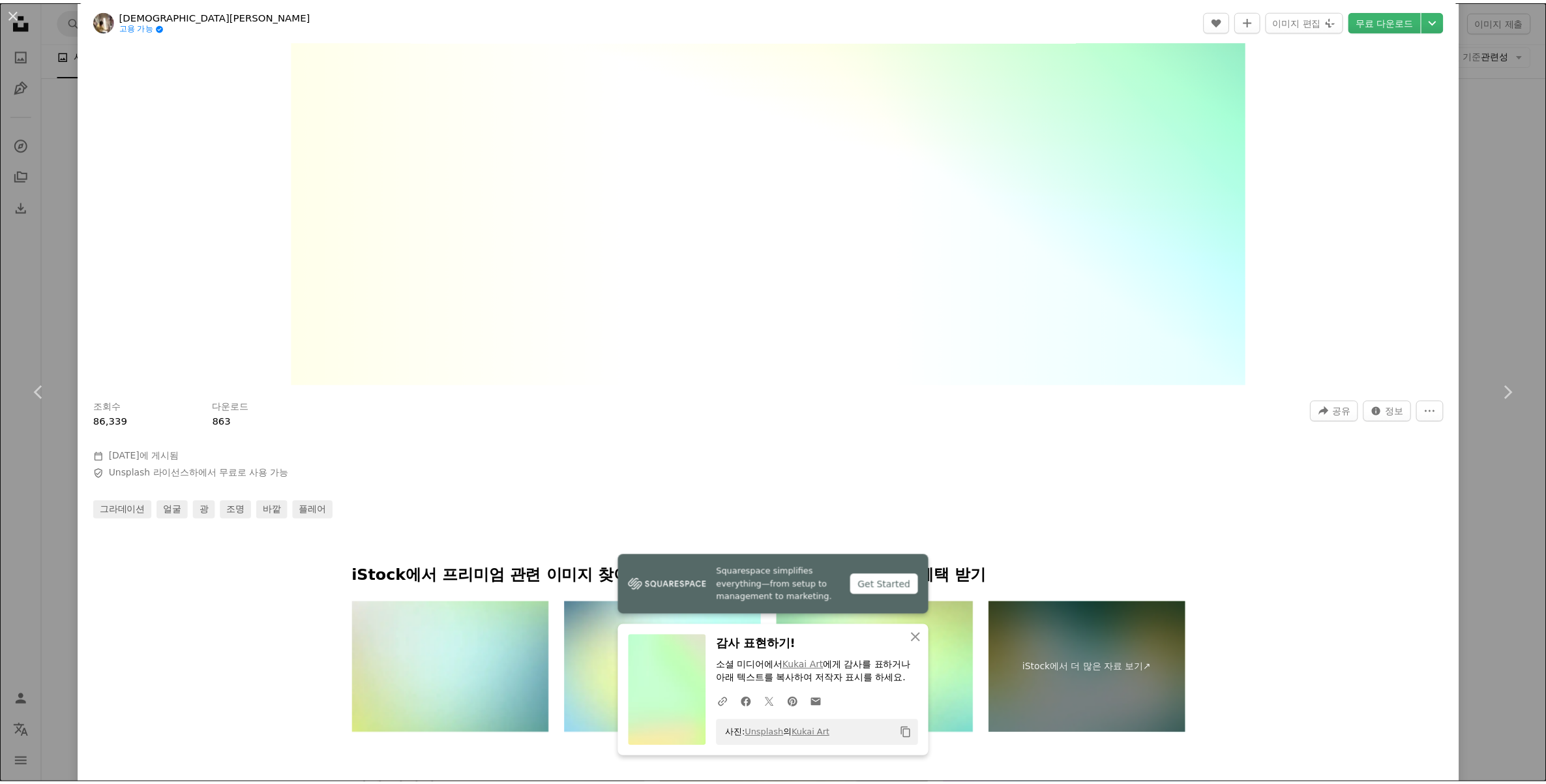
scroll to position [489, 0]
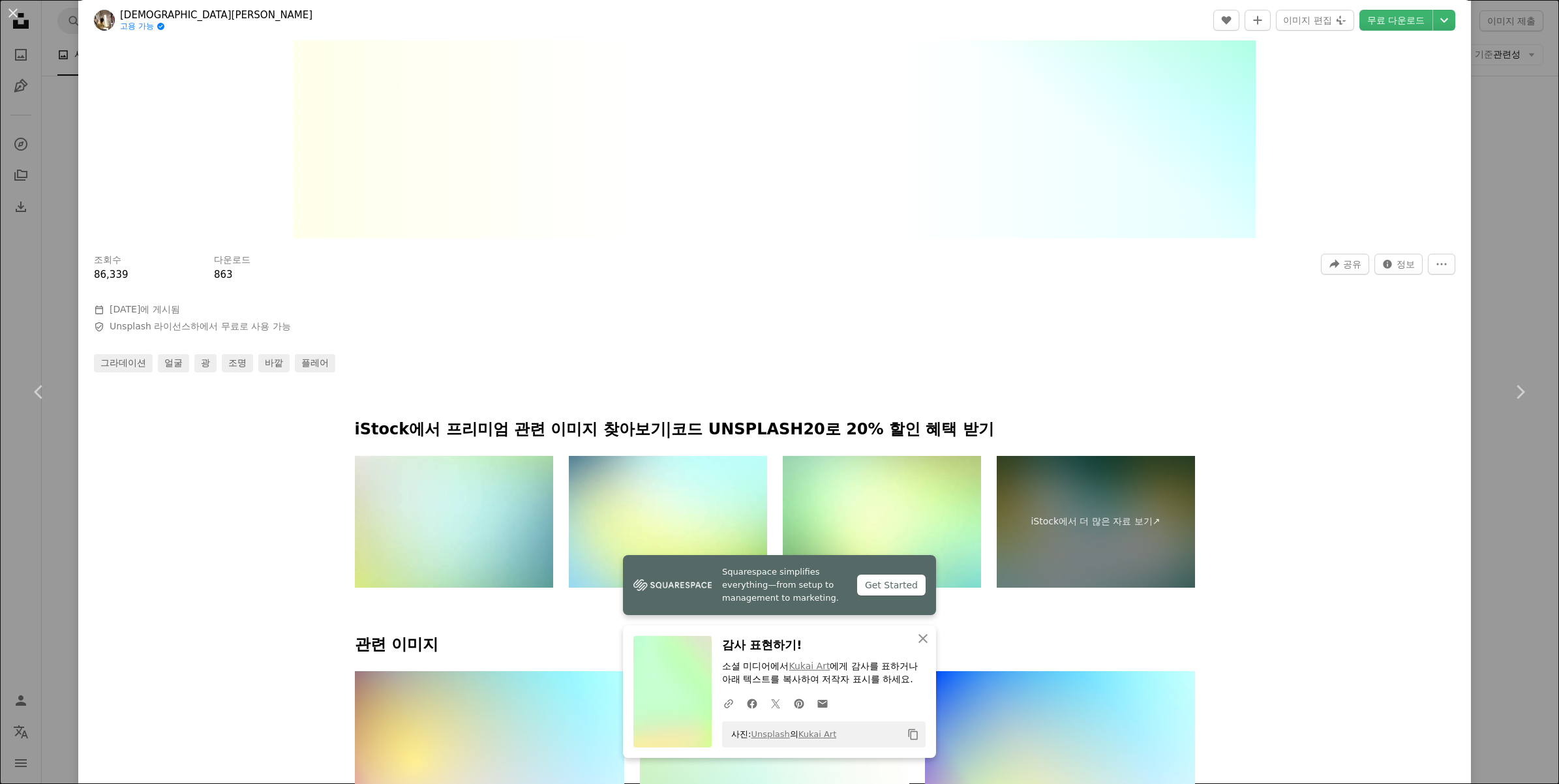
drag, startPoint x: 1497, startPoint y: 284, endPoint x: 1494, endPoint y: 296, distance: 12.4
click at [1497, 285] on div "An X shape Chevron left Chevron right Squarespace simplifies everything—from se…" at bounding box center [779, 392] width 1559 height 784
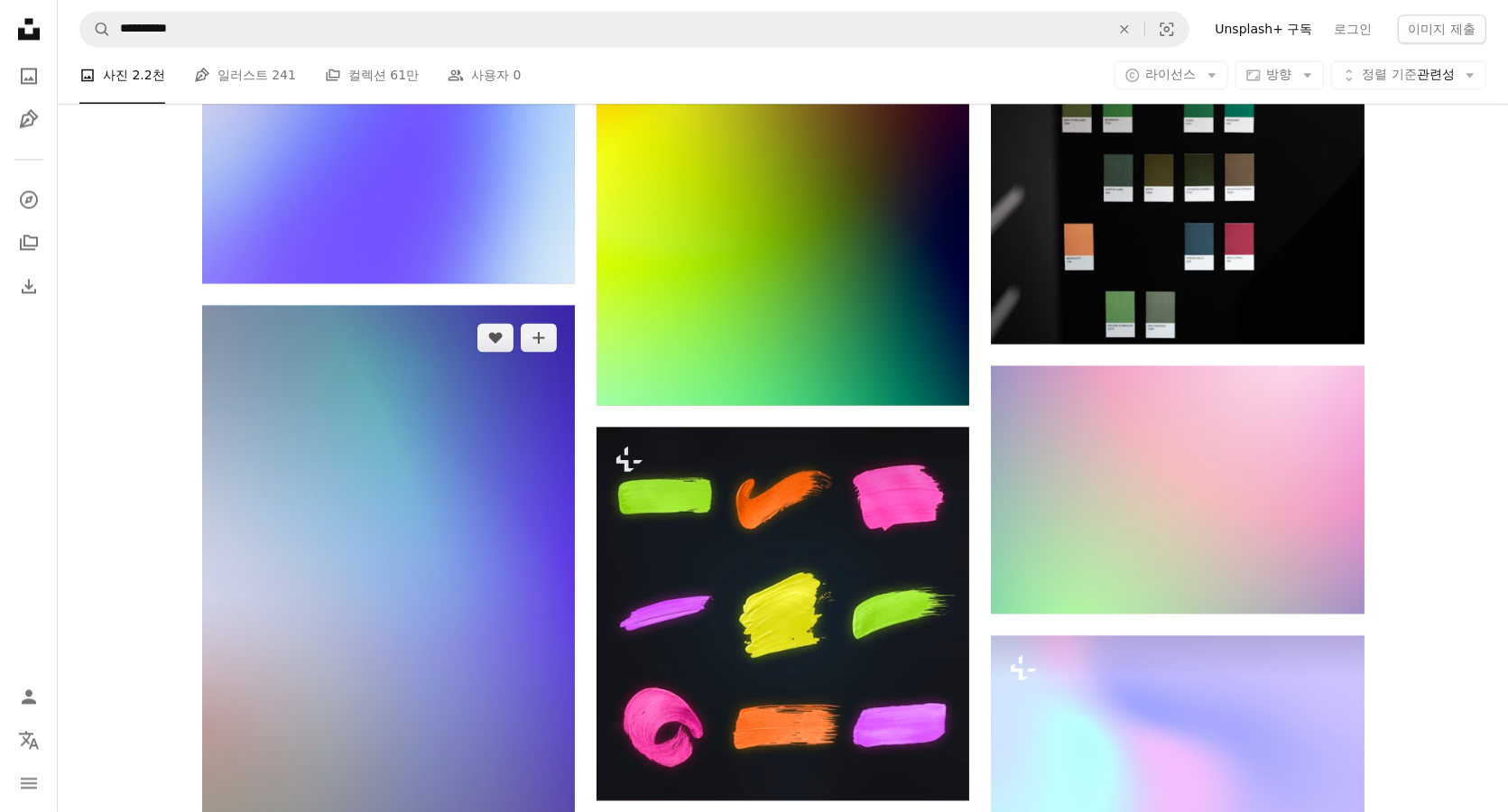
scroll to position [27655, 0]
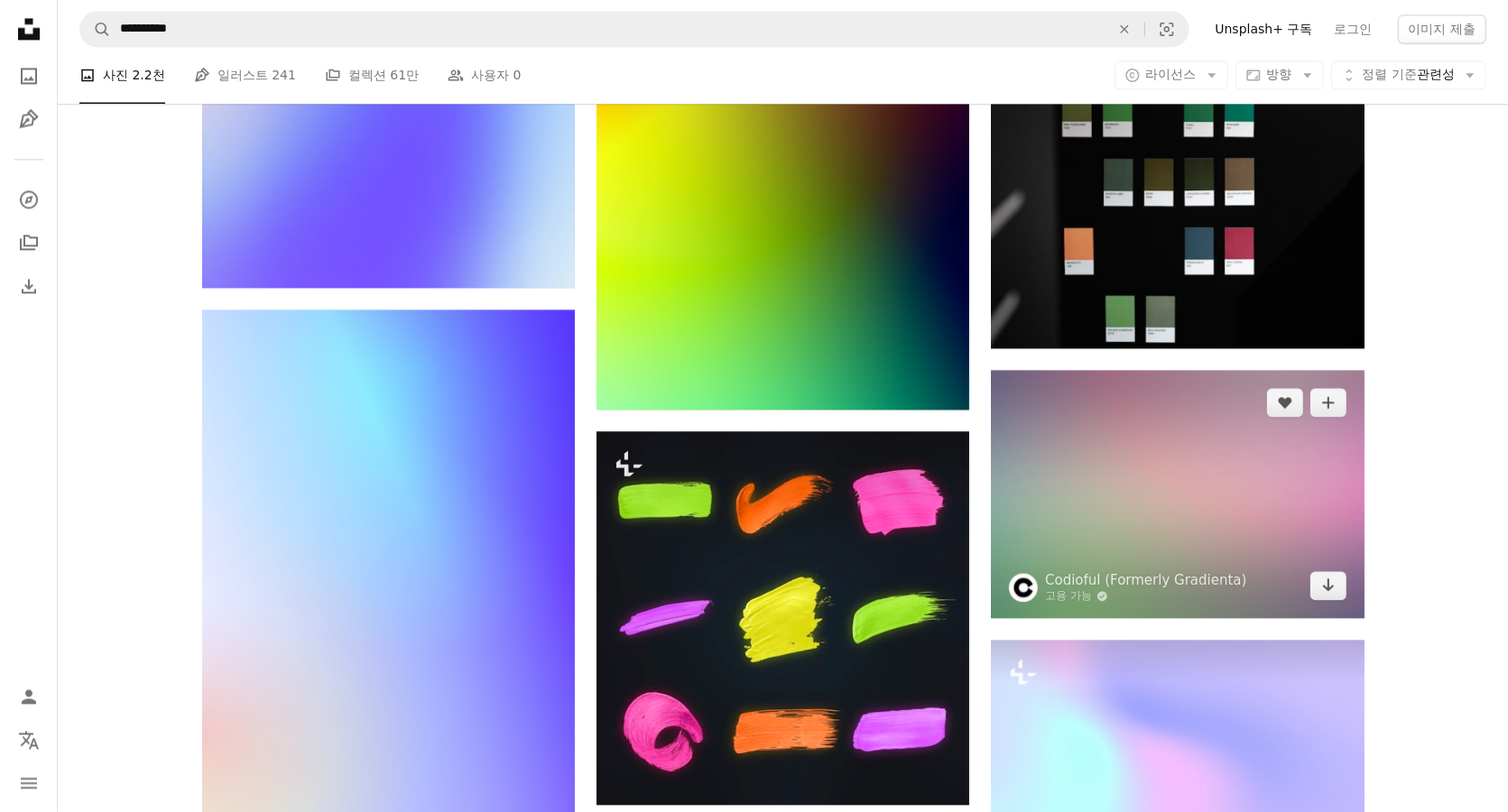
click at [1193, 571] on img at bounding box center [1177, 494] width 372 height 248
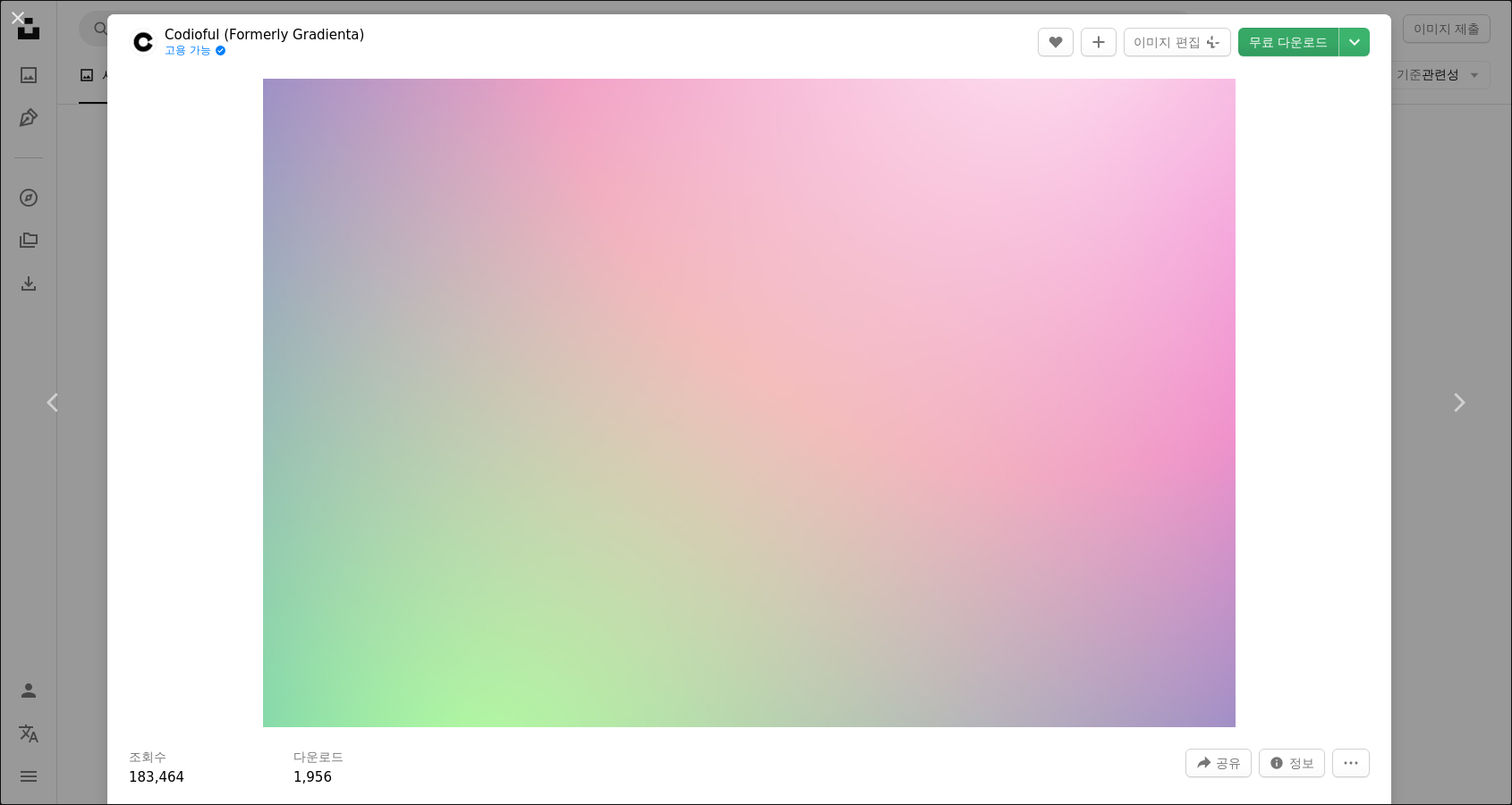
click at [1296, 49] on link "무료 다운로드" at bounding box center [1289, 41] width 101 height 29
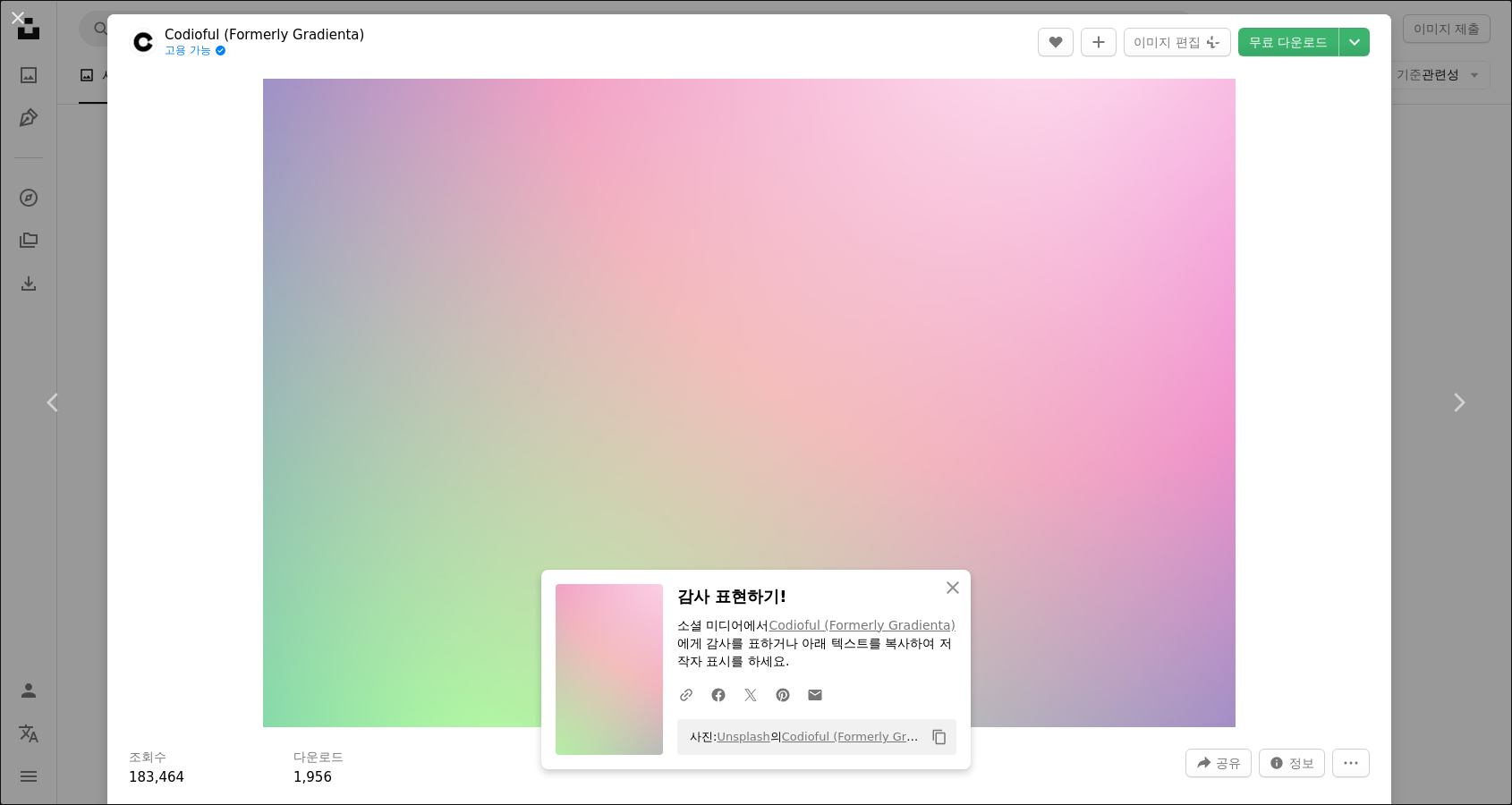
drag, startPoint x: 1335, startPoint y: 409, endPoint x: 1344, endPoint y: 418, distance: 12.7
click at [1335, 409] on div "Zoom in" at bounding box center [749, 402] width 1284 height 666
click at [1374, 427] on div "An X shape Chevron left Chevron right An X shape 닫기 감사 표현하기! 소셜 미디어에서 Codioful …" at bounding box center [756, 402] width 1512 height 805
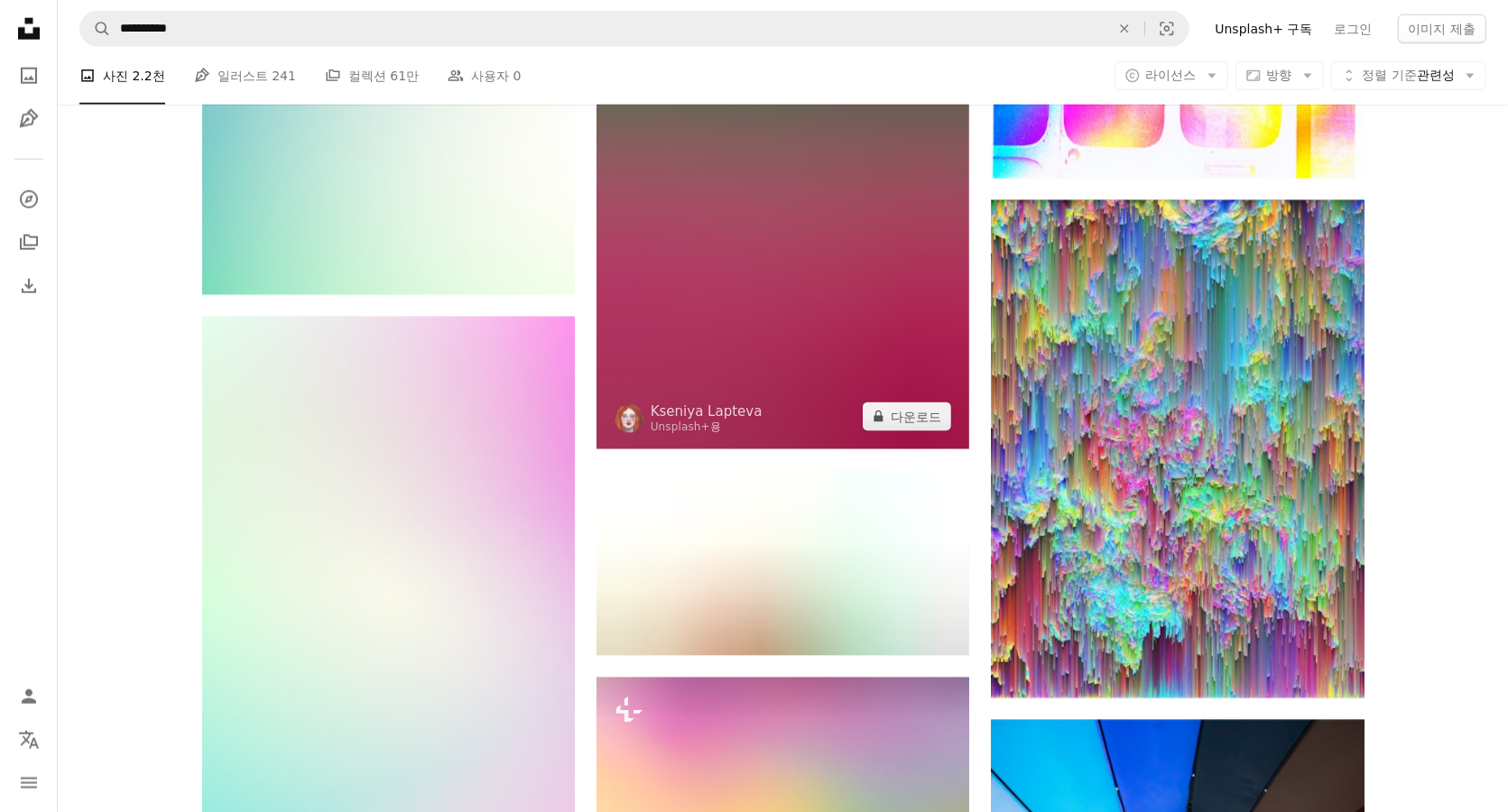
scroll to position [31714, 0]
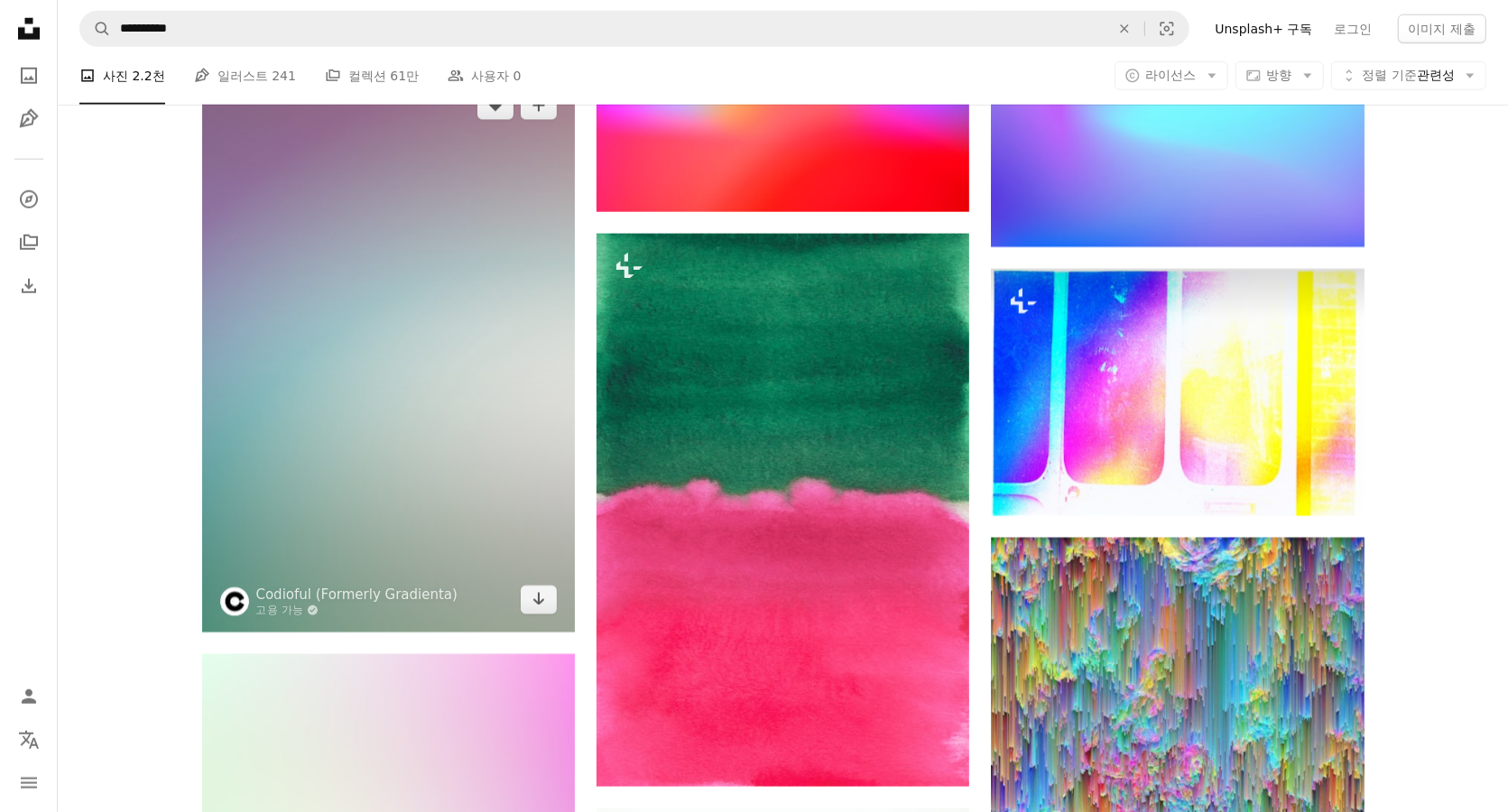
click at [392, 516] on img at bounding box center [388, 352] width 372 height 559
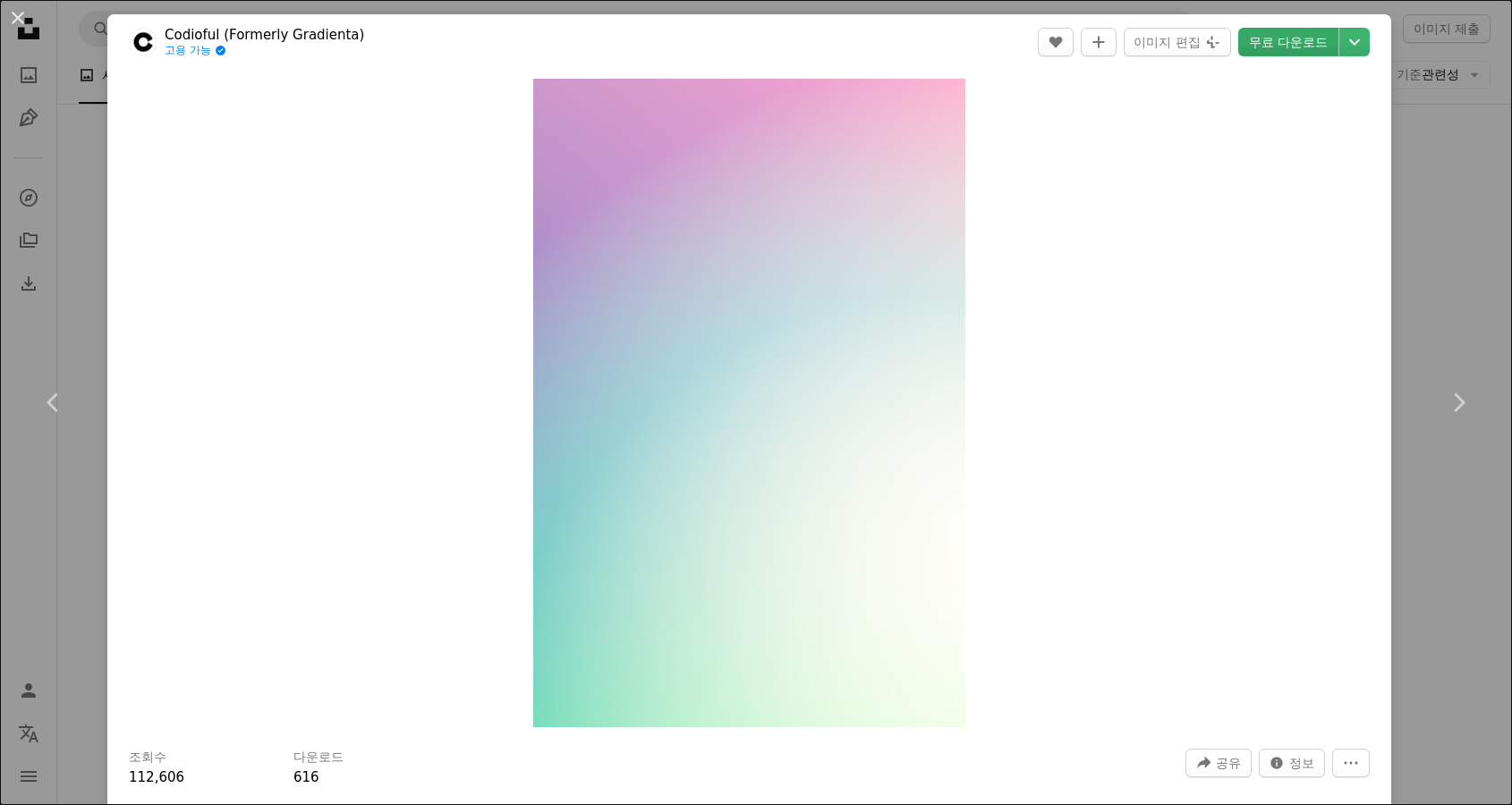
click at [1267, 45] on link "무료 다운로드" at bounding box center [1289, 41] width 101 height 29
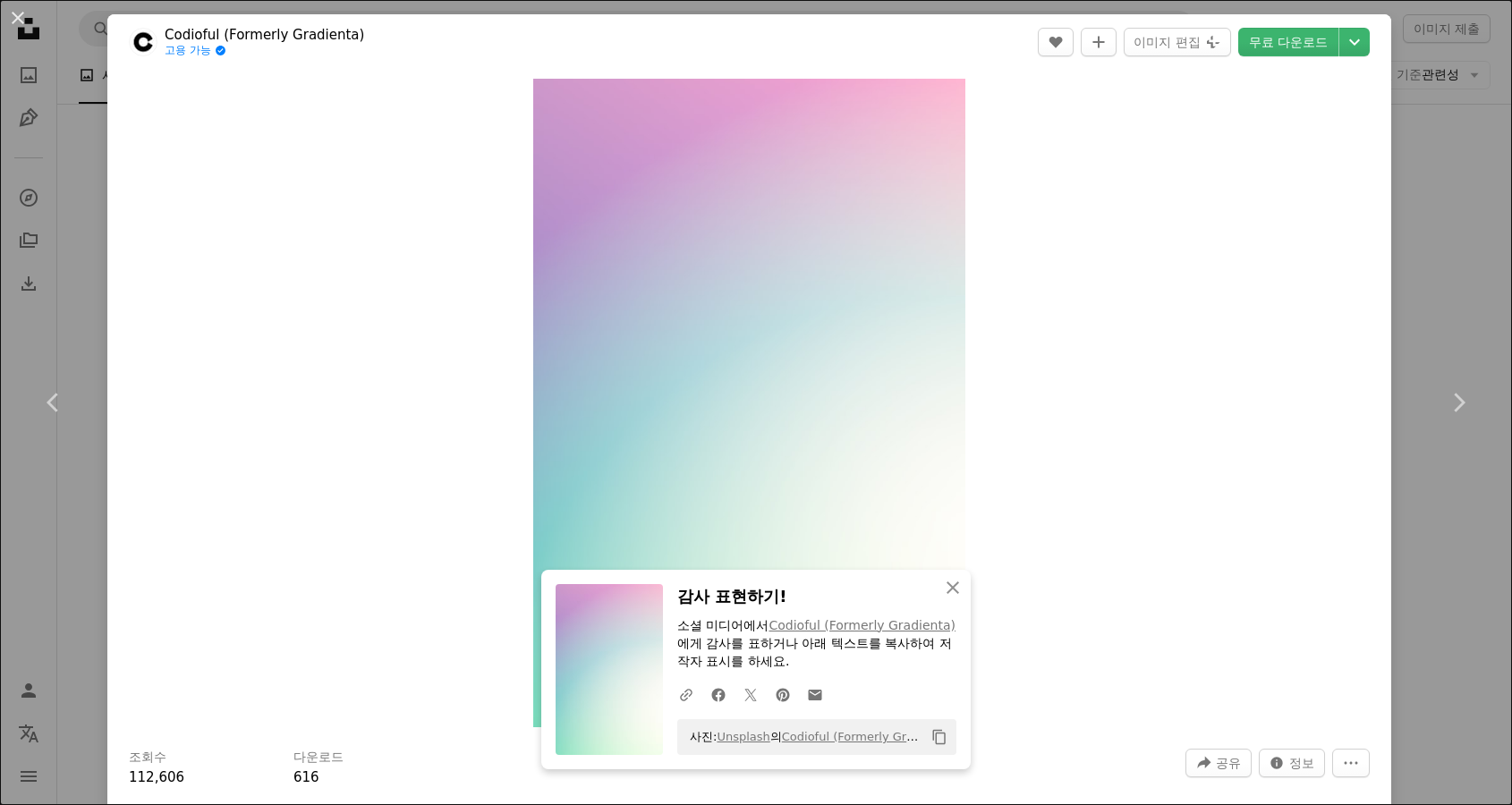
click at [1262, 559] on div "Zoom in" at bounding box center [749, 402] width 1284 height 666
click at [1442, 163] on div "An X shape Chevron left Chevron right An X shape 닫기 감사 표현하기! 소셜 미디어에서 Codioful …" at bounding box center [756, 402] width 1512 height 805
